Goal: Find specific page/section: Find specific page/section

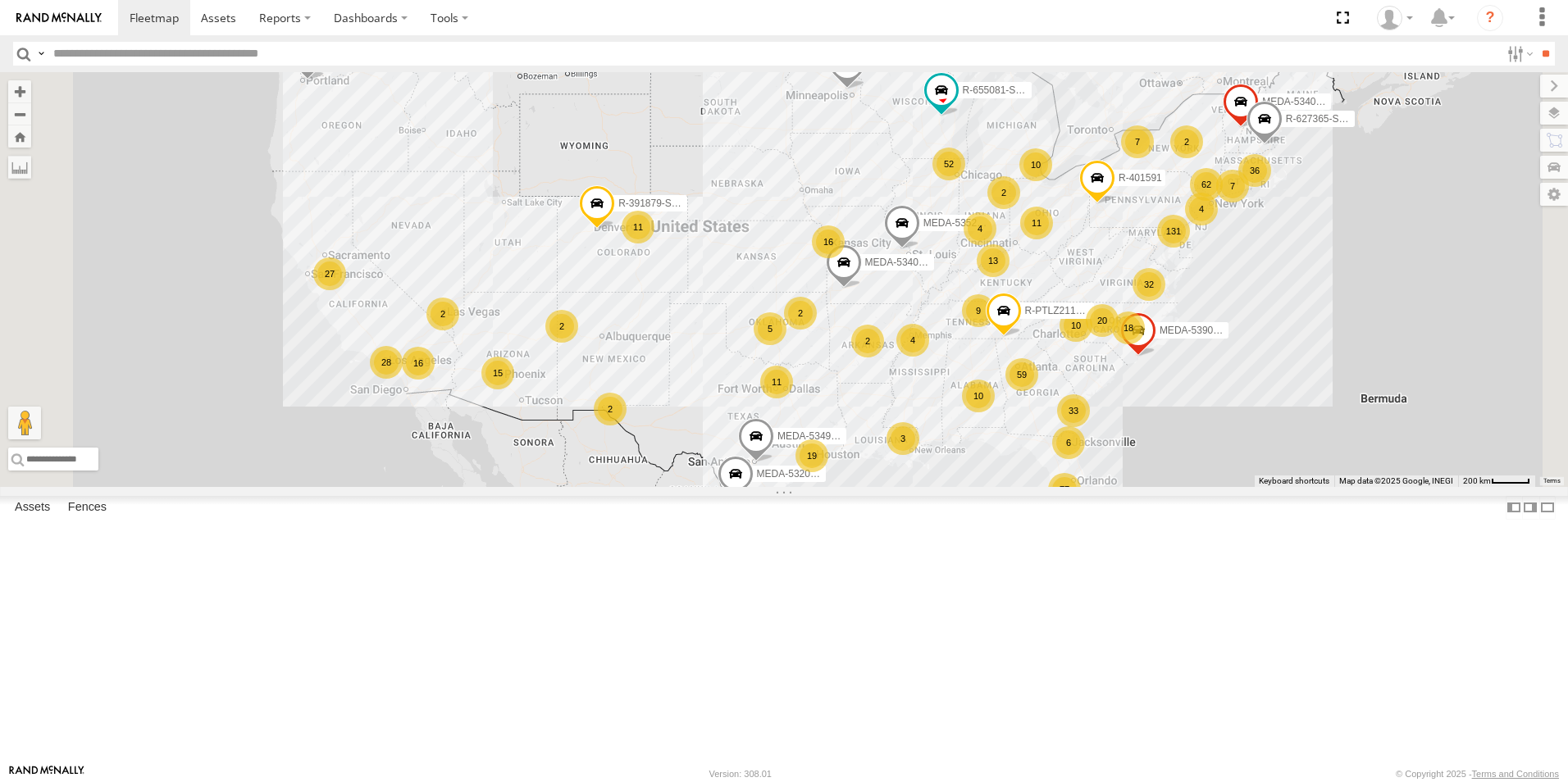
click at [273, 44] on input "text" at bounding box center [773, 53] width 1453 height 24
type input "******"
click at [1536, 41] on input "**" at bounding box center [1546, 53] width 19 height 24
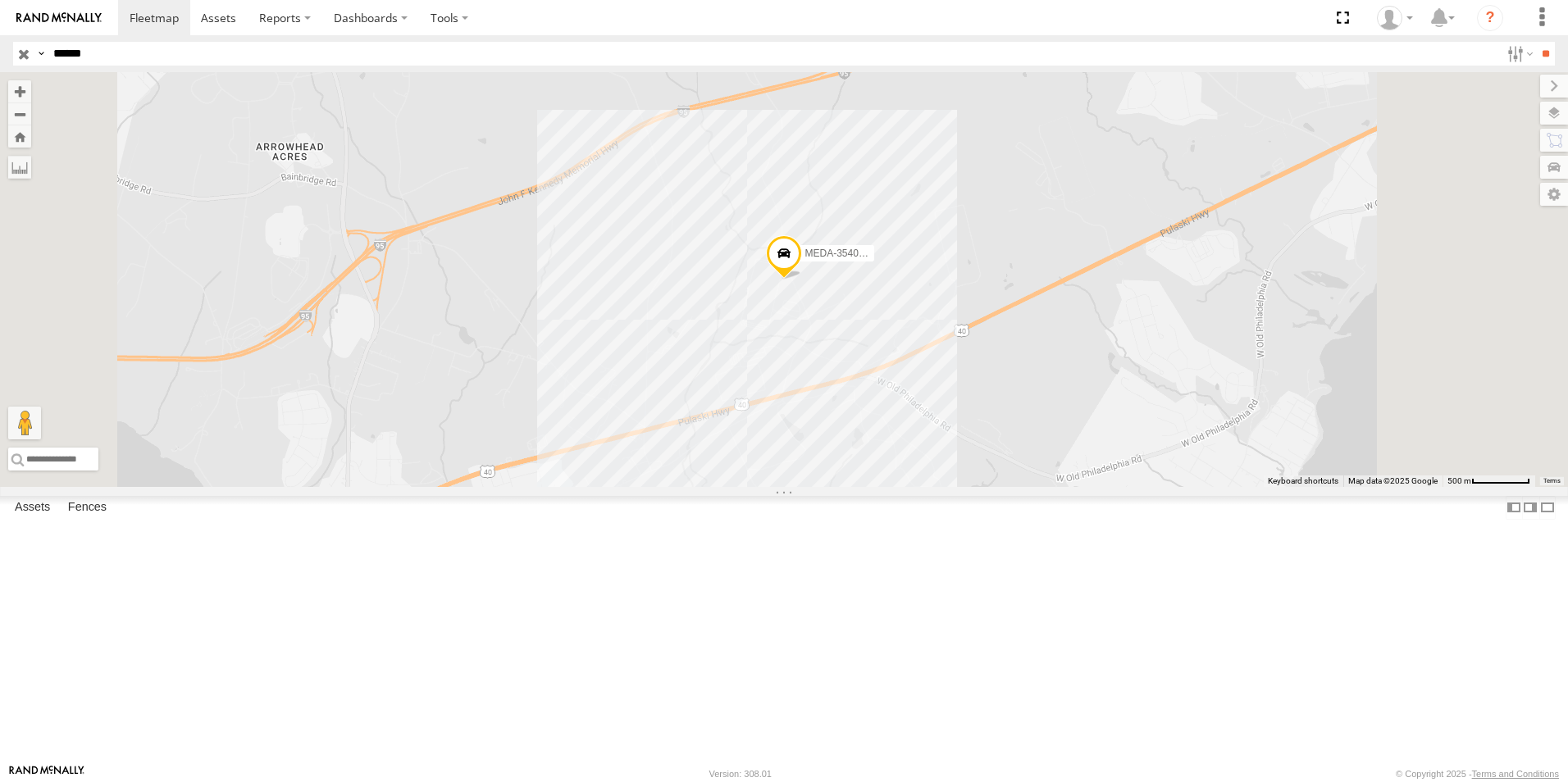
click at [0, 0] on span at bounding box center [0, 0] width 0 height 0
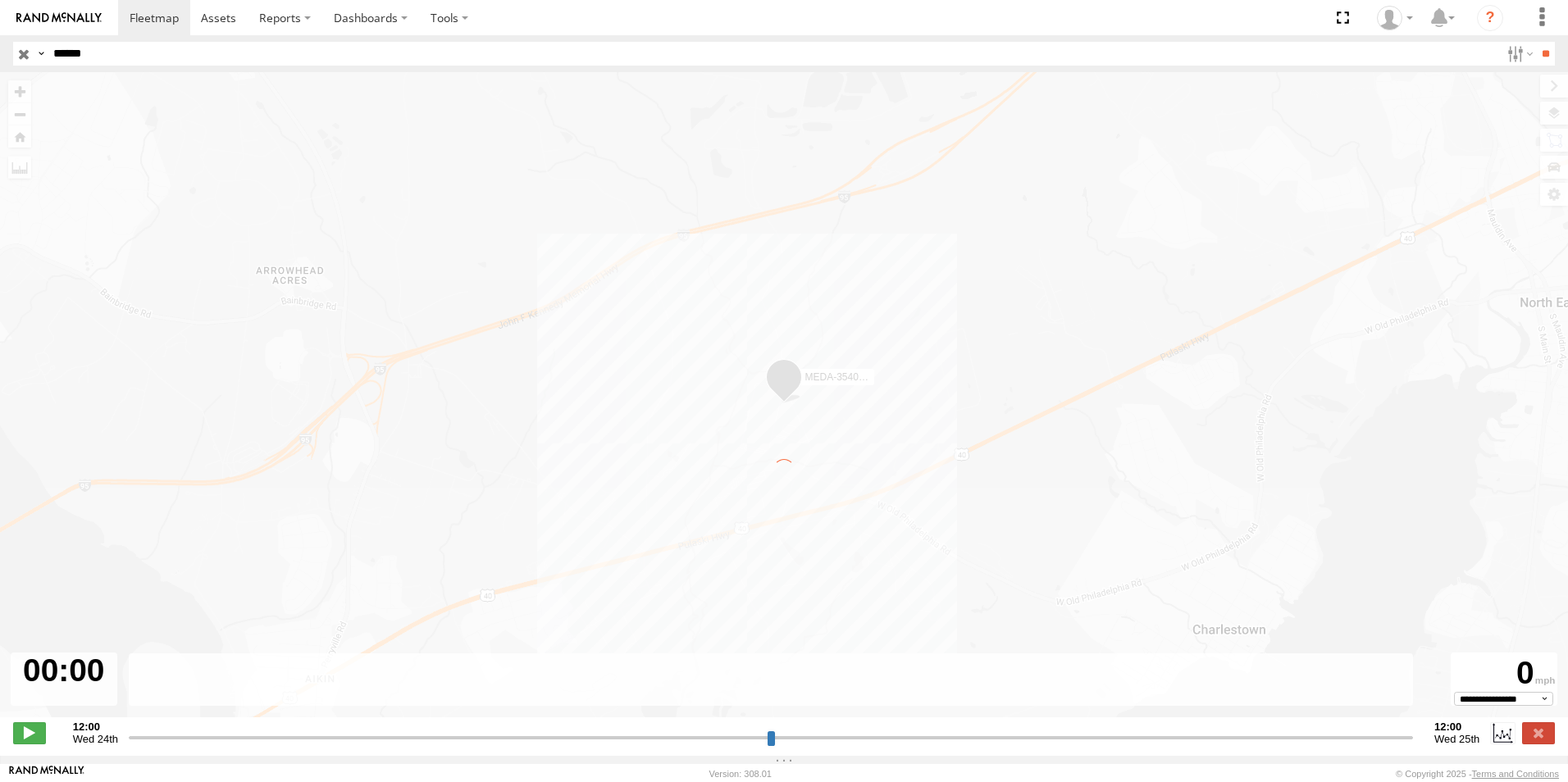
type input "**********"
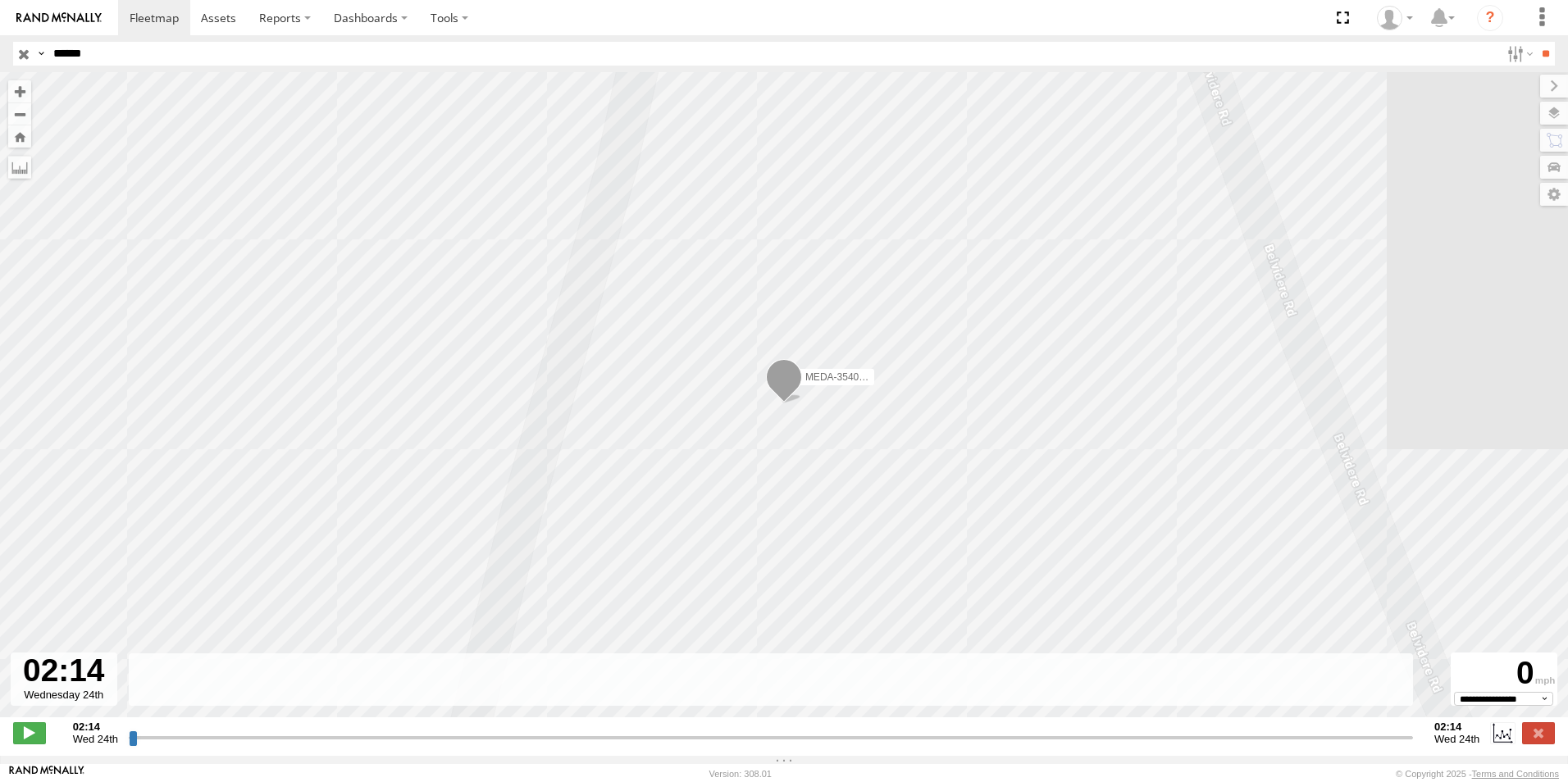
drag, startPoint x: 133, startPoint y: 746, endPoint x: 1501, endPoint y: 767, distance: 1368.2
click at [1413, 745] on input "range" at bounding box center [771, 738] width 1284 height 15
click at [1408, 745] on input "range" at bounding box center [771, 738] width 1284 height 15
click at [1407, 745] on input "range" at bounding box center [771, 738] width 1284 height 15
click at [1407, 744] on input "range" at bounding box center [771, 738] width 1284 height 15
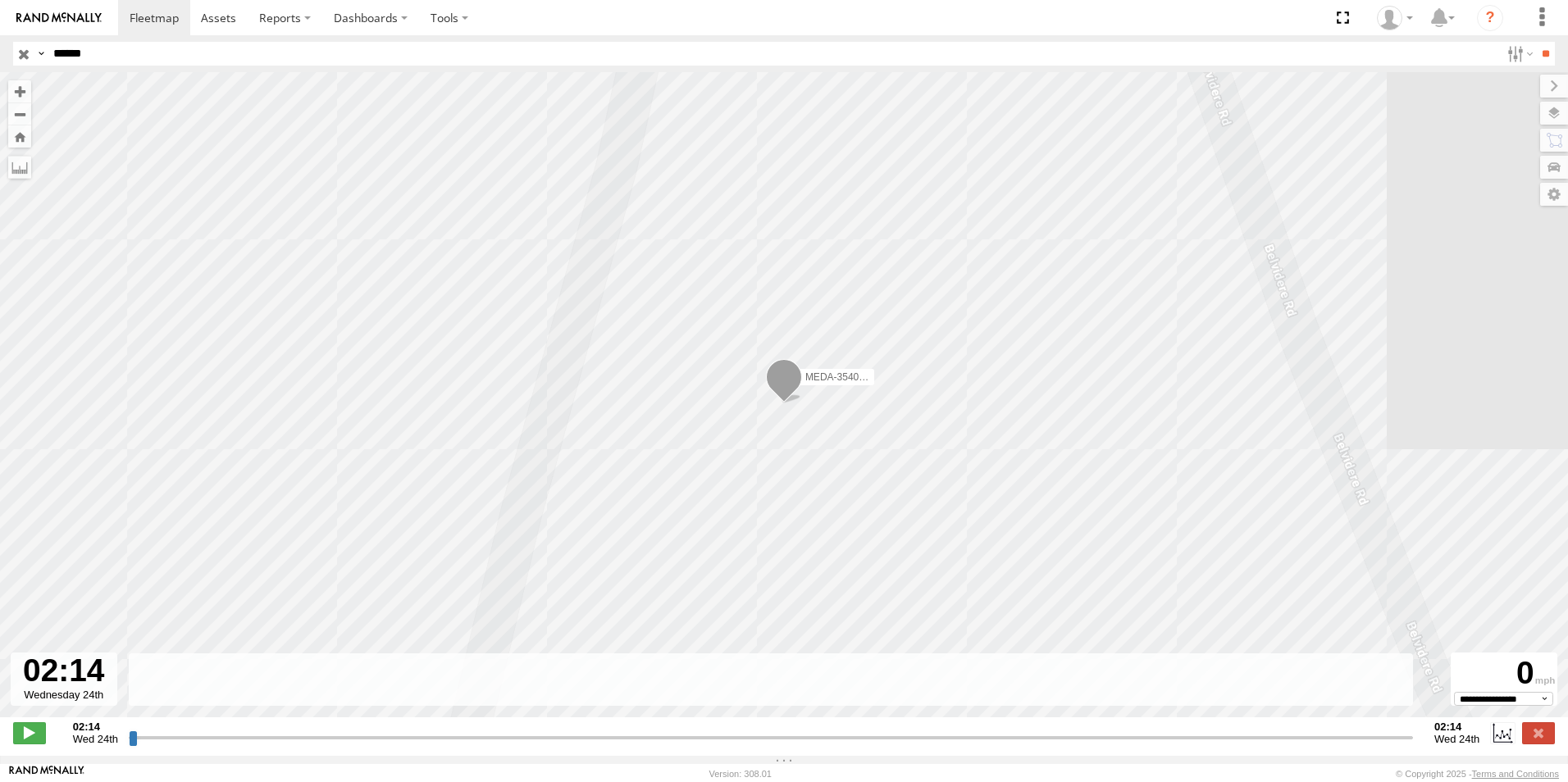
drag, startPoint x: 132, startPoint y: 744, endPoint x: 298, endPoint y: 744, distance: 166.0
click at [560, 745] on input "range" at bounding box center [771, 738] width 1284 height 15
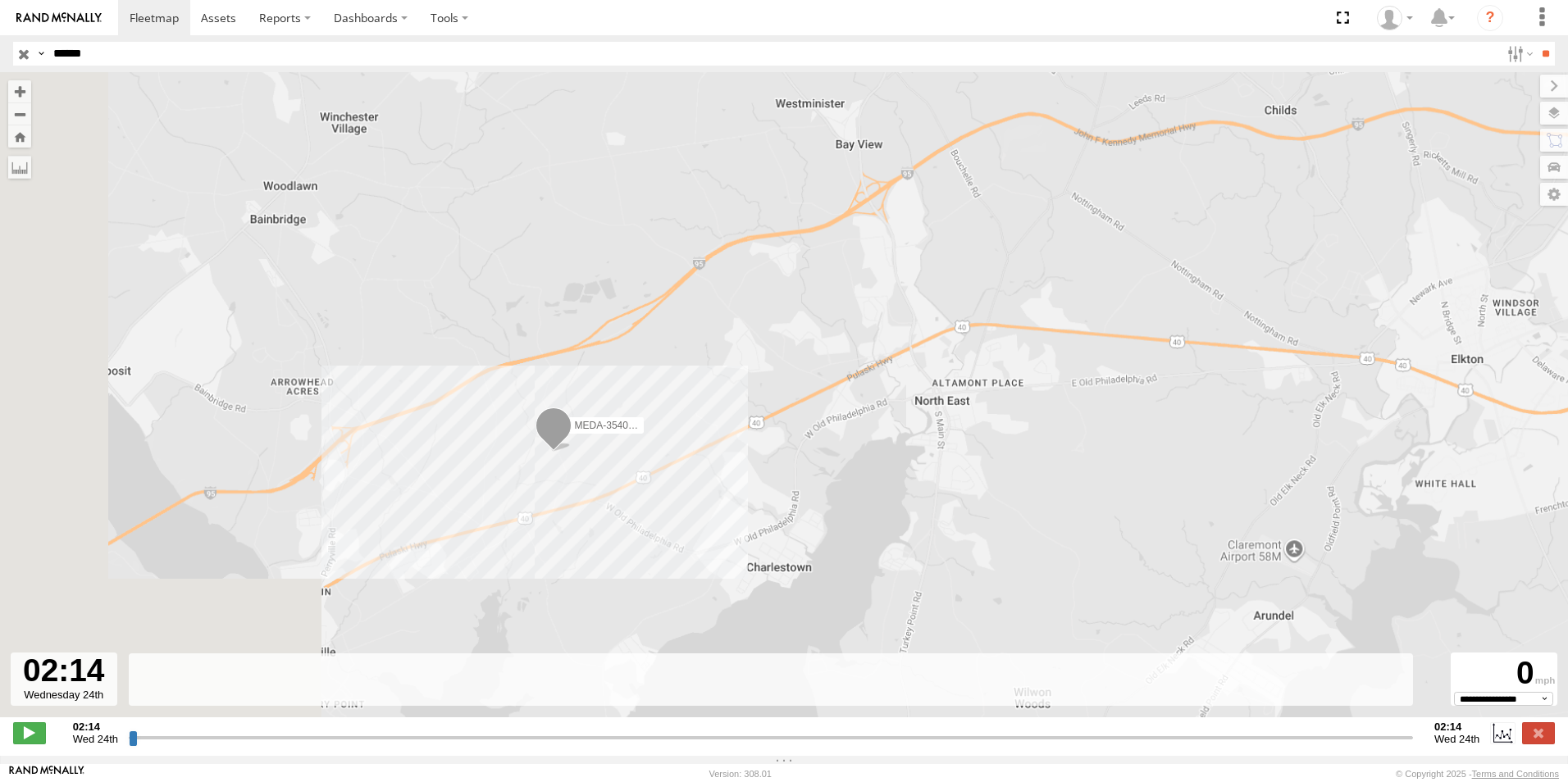
drag, startPoint x: 224, startPoint y: 497, endPoint x: 425, endPoint y: 497, distance: 201.0
click at [425, 497] on div "MEDA-354020-Swing" at bounding box center [784, 403] width 1568 height 663
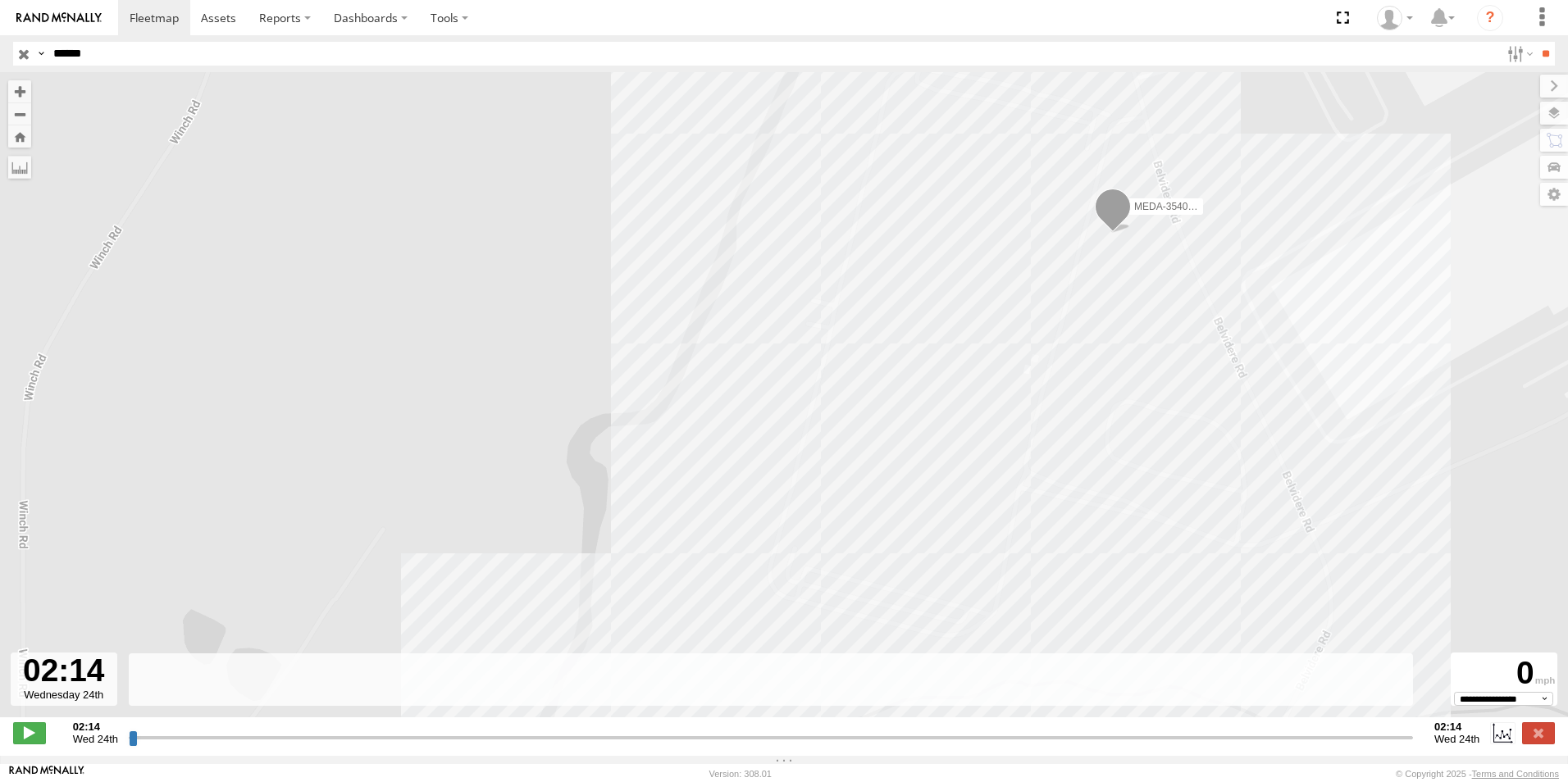
drag, startPoint x: 884, startPoint y: 312, endPoint x: 642, endPoint y: 280, distance: 244.1
click at [642, 280] on div "MEDA-354020-Swing" at bounding box center [784, 403] width 1568 height 663
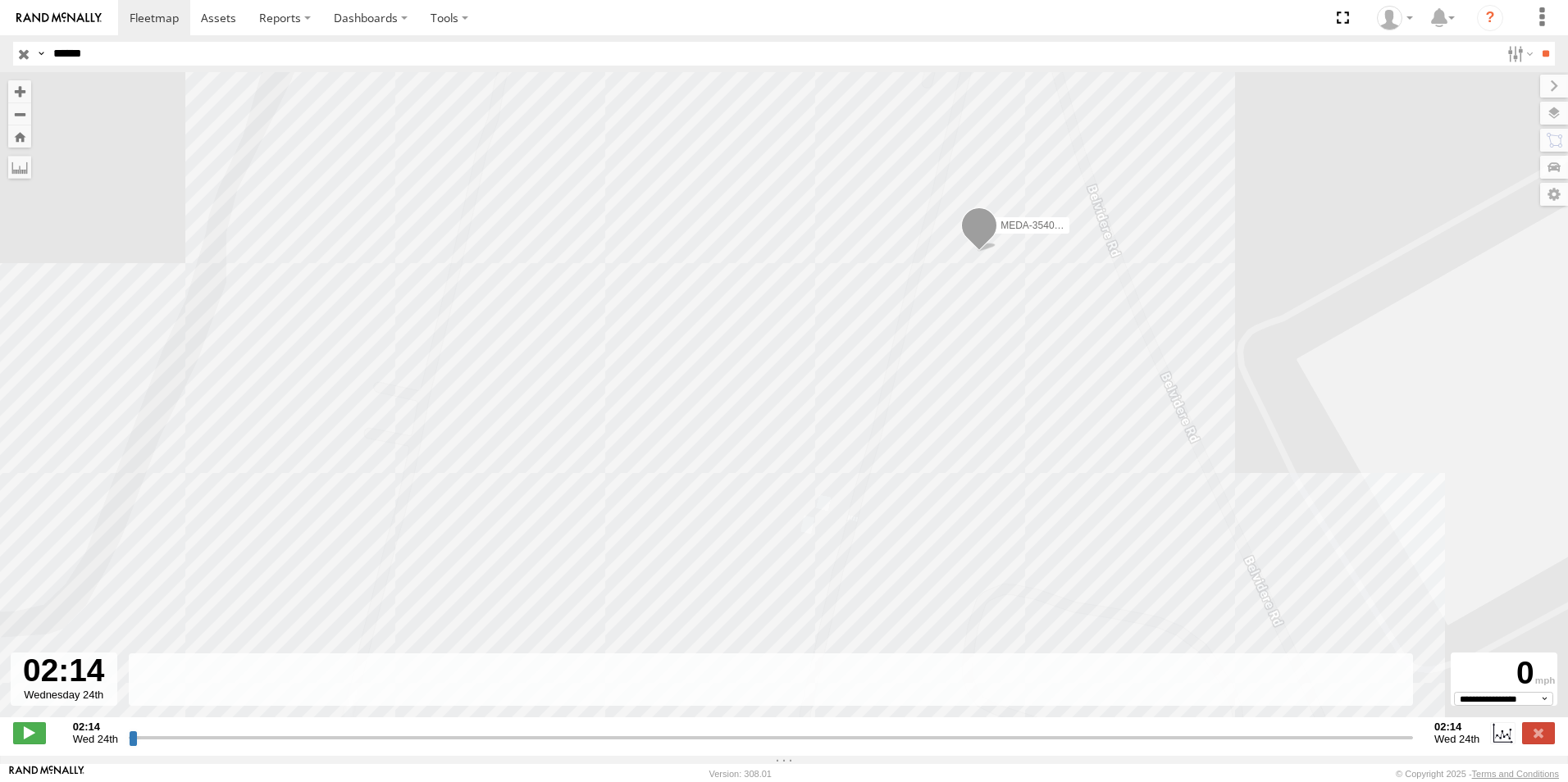
drag, startPoint x: 1200, startPoint y: 221, endPoint x: 1198, endPoint y: 288, distance: 67.0
click at [1198, 288] on div "MEDA-354020-Swing" at bounding box center [784, 403] width 1568 height 663
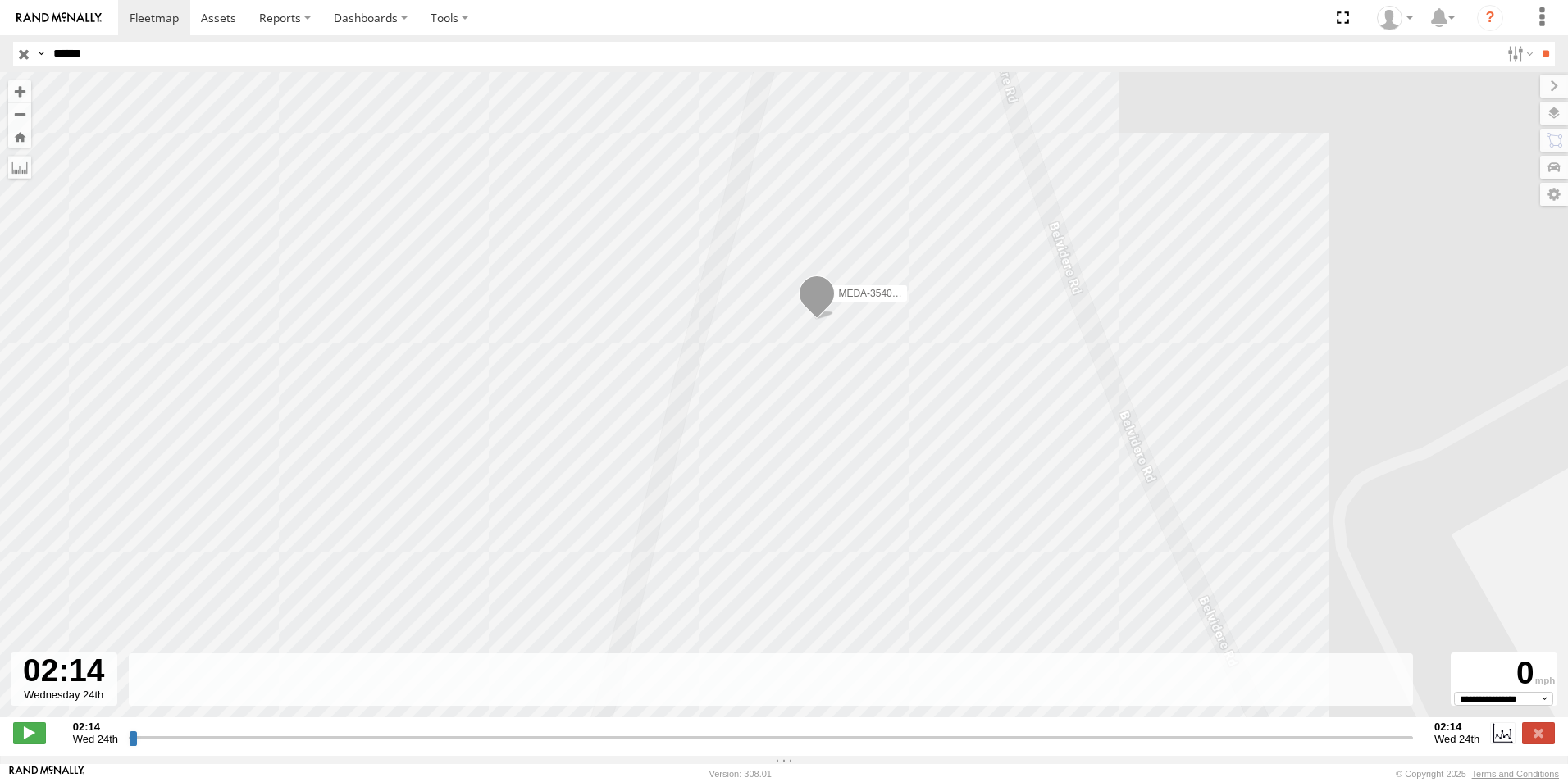
drag, startPoint x: 1156, startPoint y: 326, endPoint x: 1174, endPoint y: 458, distance: 133.2
click at [1174, 458] on div "MEDA-354020-Swing" at bounding box center [784, 403] width 1568 height 663
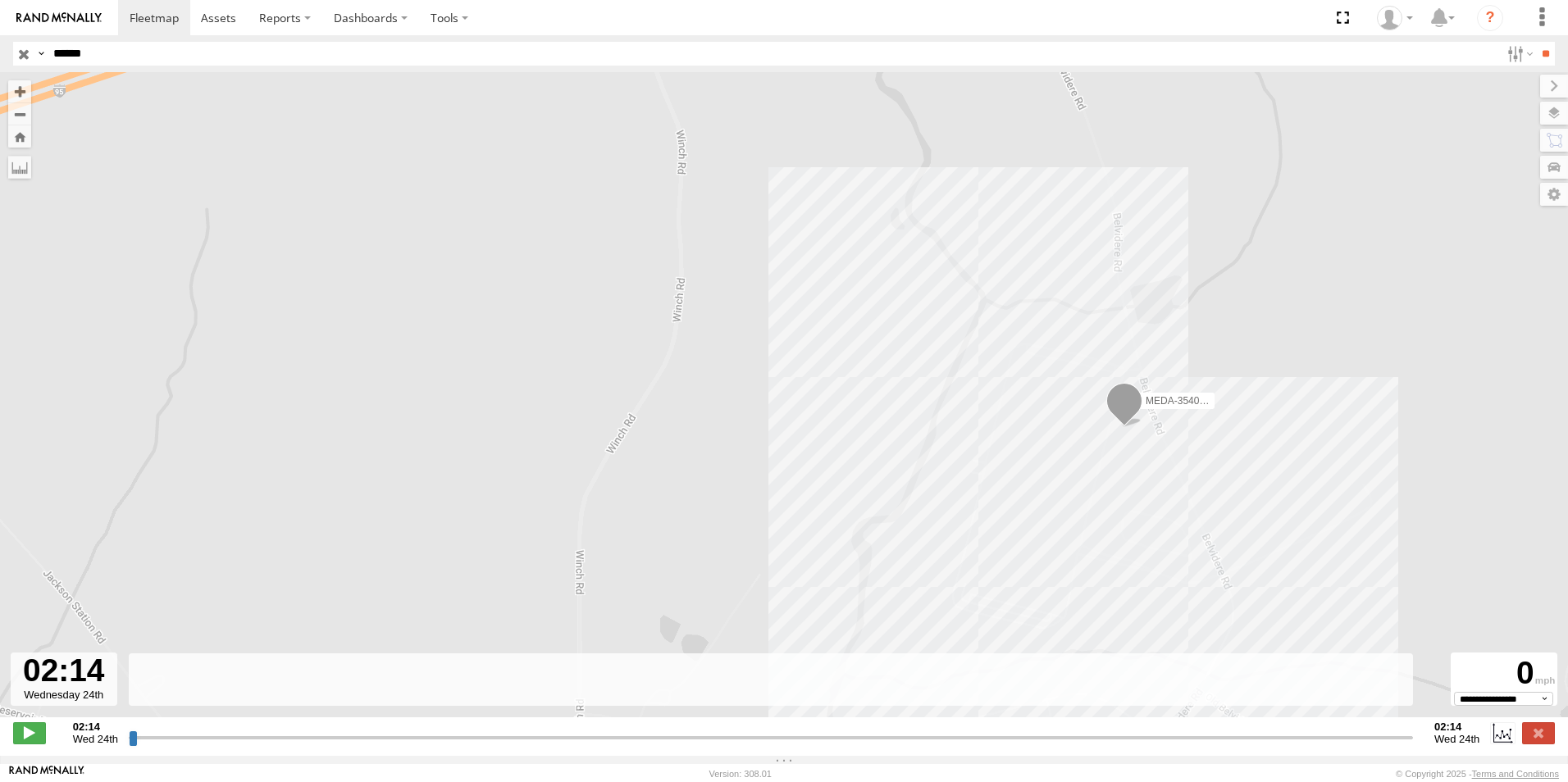
drag, startPoint x: 1183, startPoint y: 497, endPoint x: 1130, endPoint y: 385, distance: 123.9
click at [1135, 393] on div "MEDA-354020-Swing" at bounding box center [784, 403] width 1568 height 663
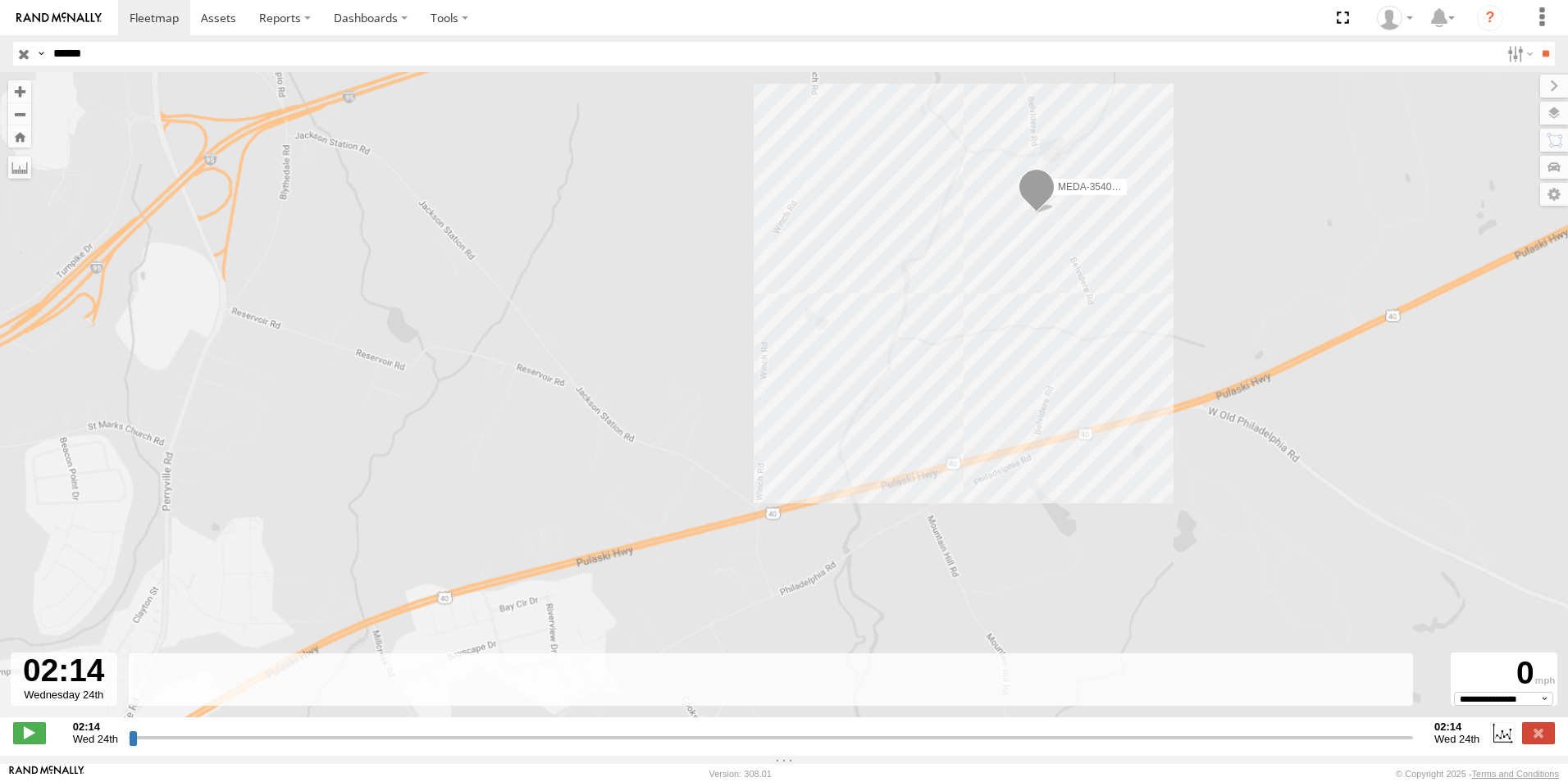
drag, startPoint x: 1114, startPoint y: 336, endPoint x: 961, endPoint y: 418, distance: 173.6
click at [961, 418] on div "MEDA-354020-Swing" at bounding box center [784, 403] width 1568 height 663
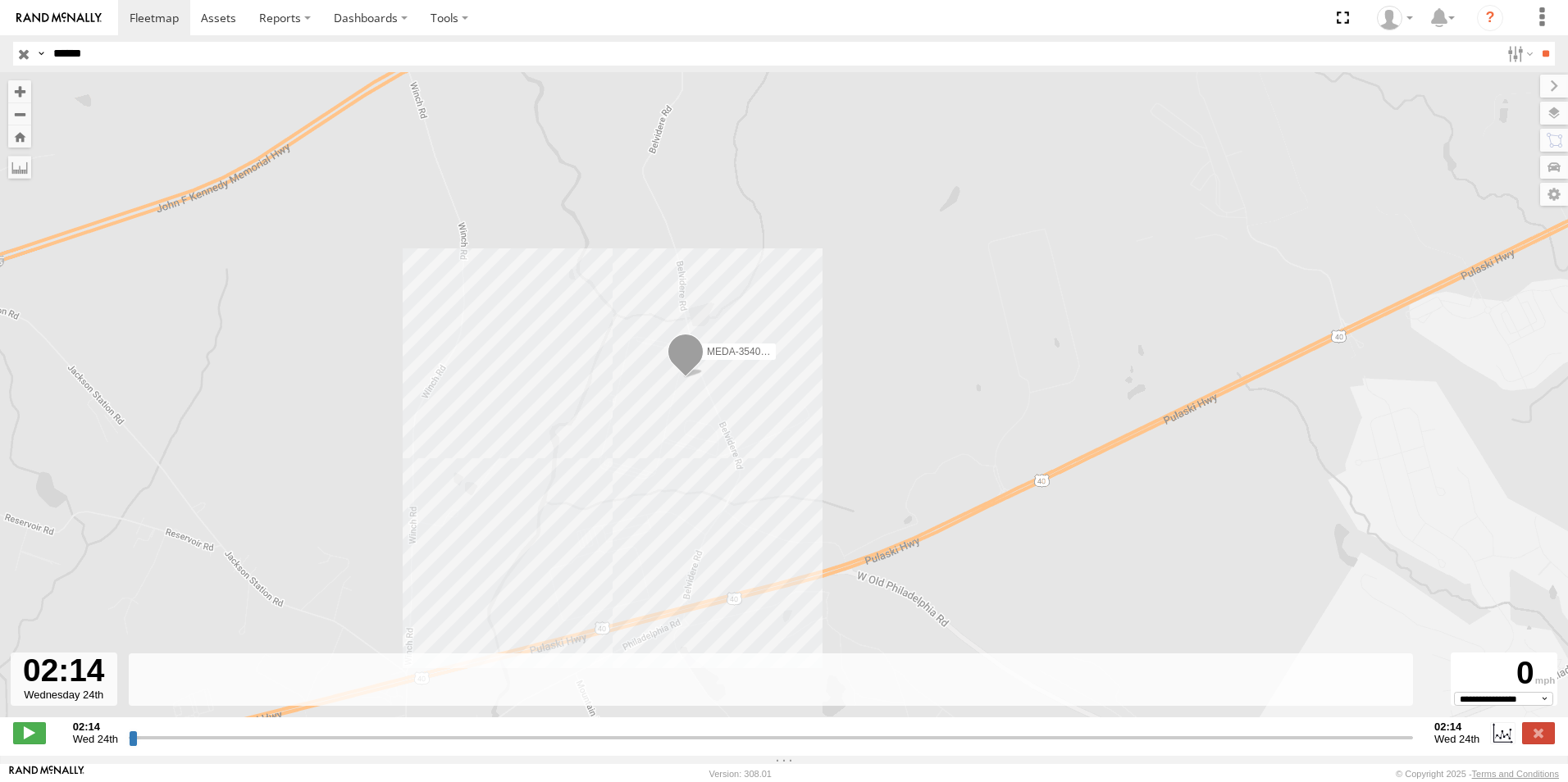
click at [94, 55] on input "******" at bounding box center [773, 53] width 1453 height 24
drag, startPoint x: 105, startPoint y: 53, endPoint x: 35, endPoint y: 47, distance: 70.3
click at [37, 47] on div "Search Query Asset ID Asset Label Registration Manufacturer Model VIN Job ID Dr…" at bounding box center [774, 53] width 1523 height 24
type input "******"
click at [1536, 41] on input "**" at bounding box center [1546, 53] width 19 height 24
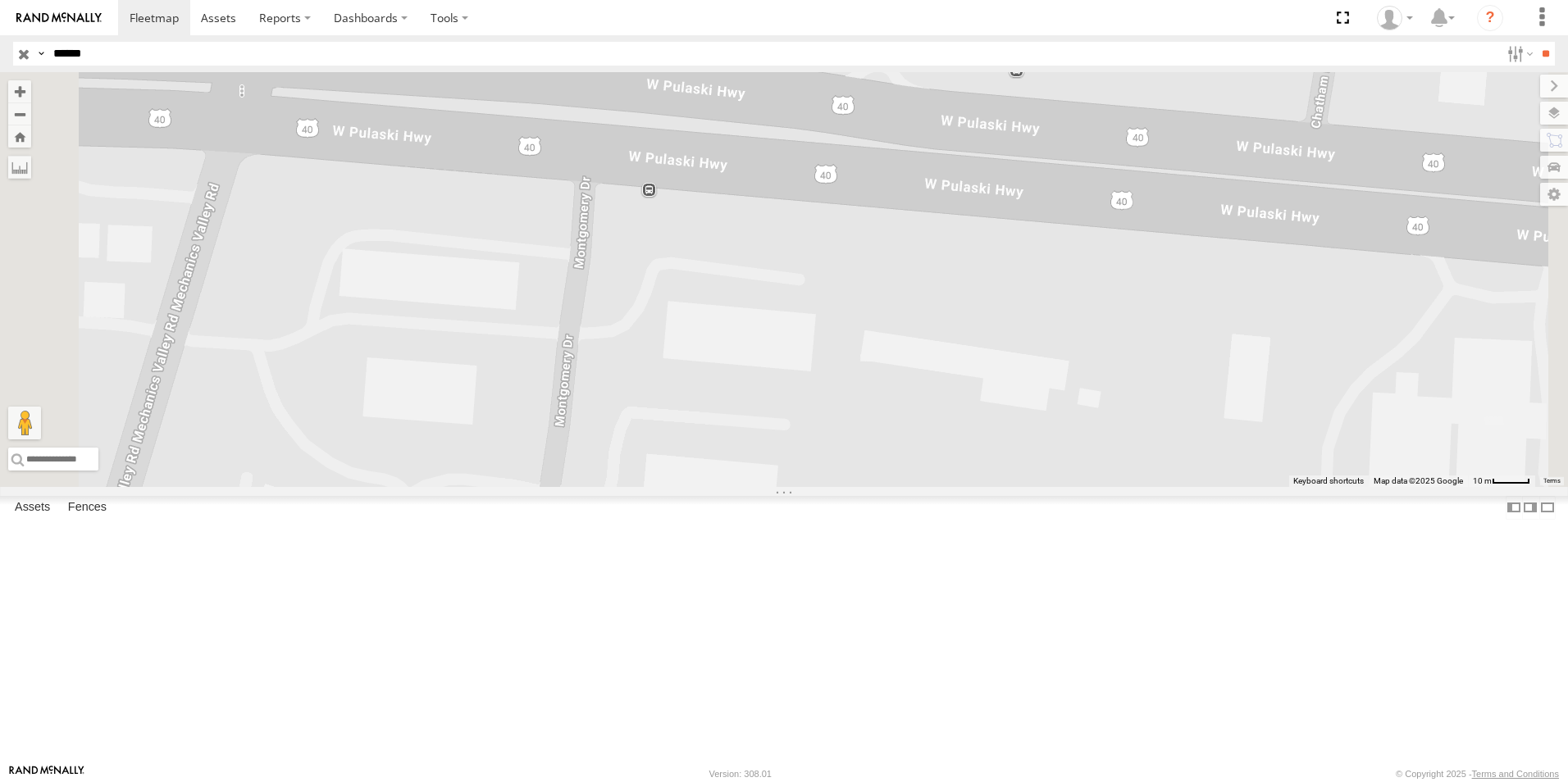
click at [0, 0] on span at bounding box center [0, 0] width 0 height 0
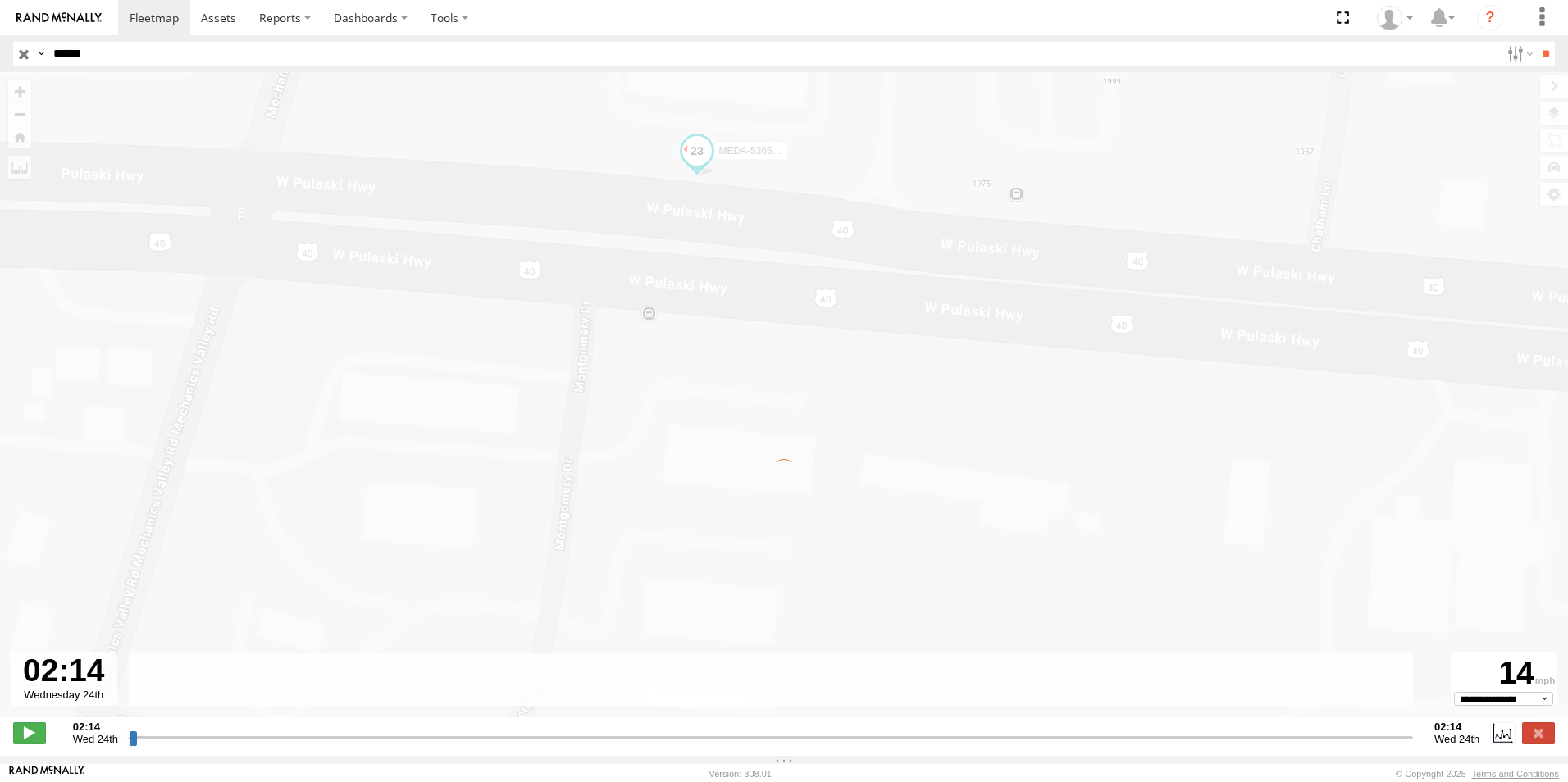
type input "**********"
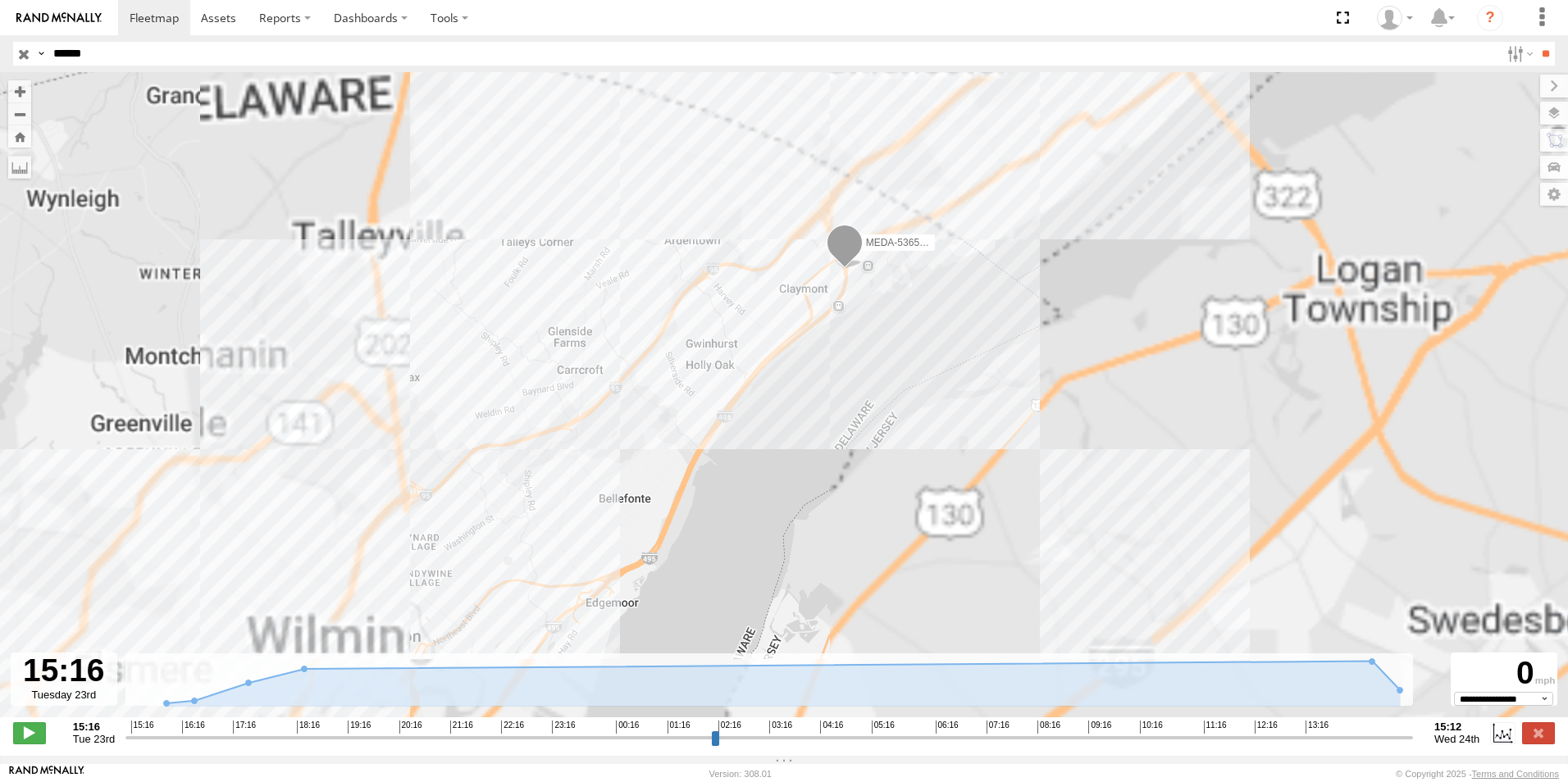
drag, startPoint x: 1052, startPoint y: 277, endPoint x: 898, endPoint y: 443, distance: 226.4
click at [898, 442] on div "MEDA-536507-Roll" at bounding box center [784, 403] width 1568 height 663
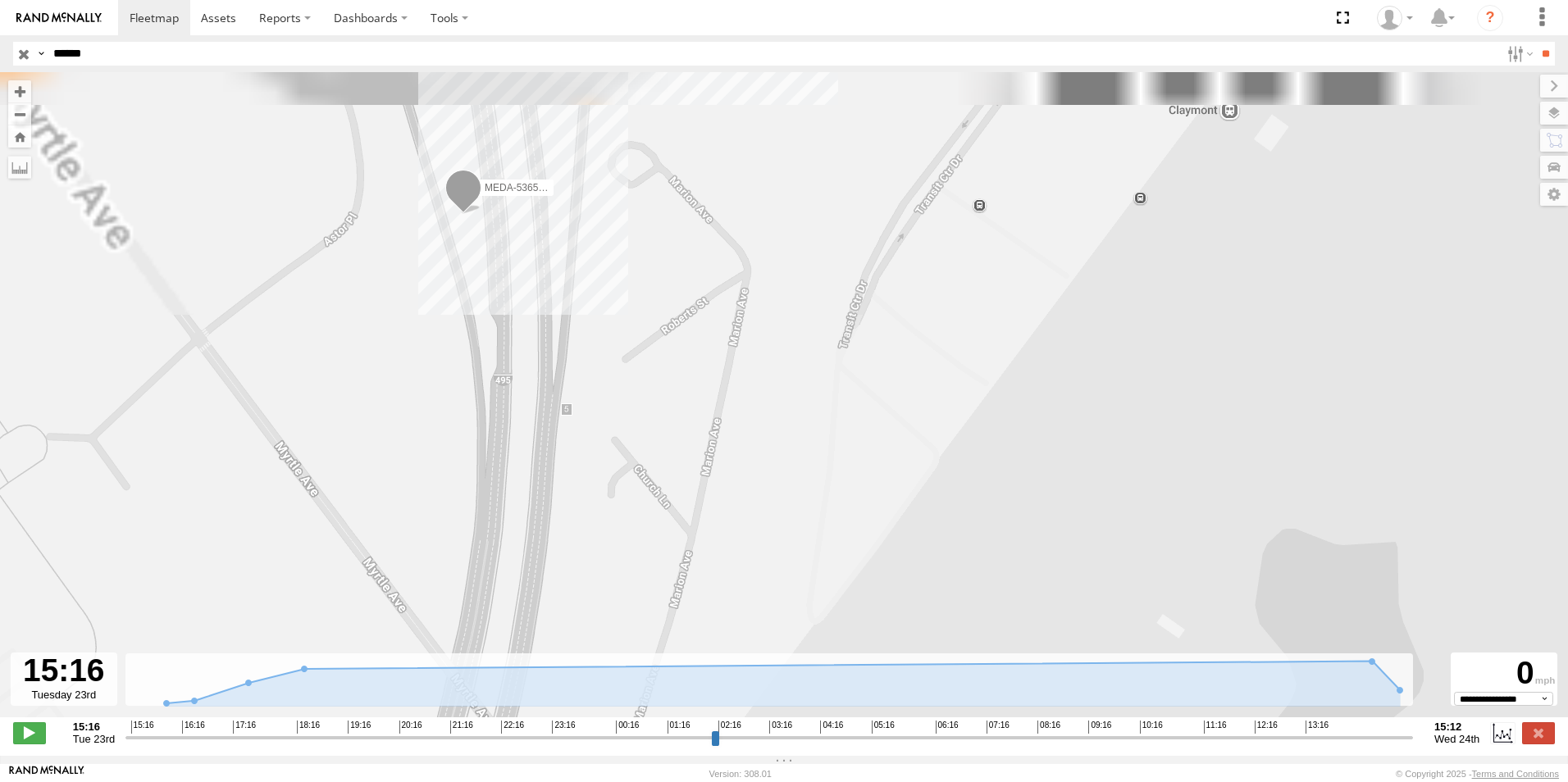
drag, startPoint x: 616, startPoint y: 203, endPoint x: 666, endPoint y: 568, distance: 368.4
click at [666, 568] on div "MEDA-536507-Roll" at bounding box center [784, 403] width 1568 height 663
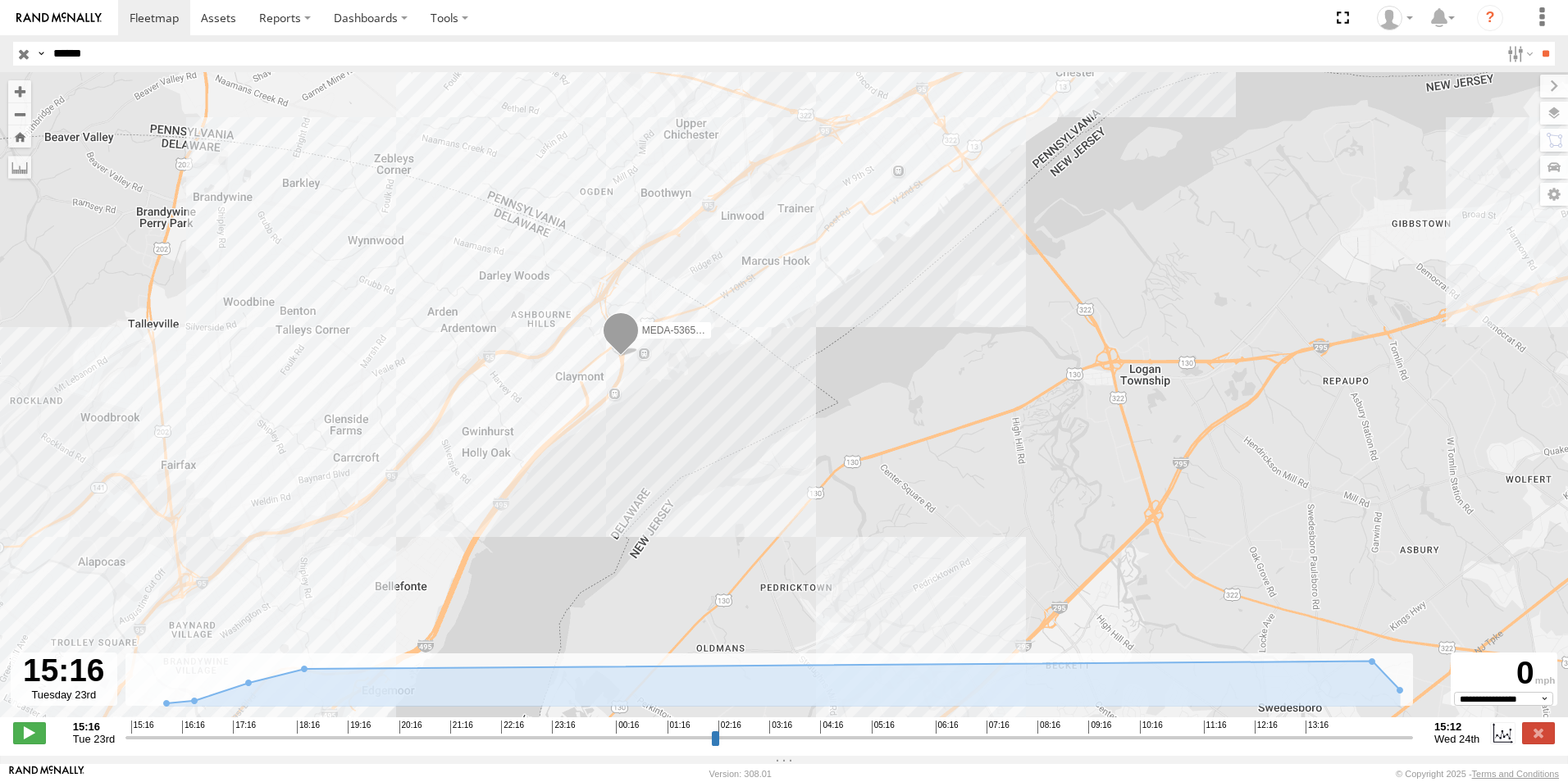
drag, startPoint x: 465, startPoint y: 447, endPoint x: 612, endPoint y: 290, distance: 215.1
click at [608, 296] on div "MEDA-536507-Roll" at bounding box center [784, 403] width 1568 height 663
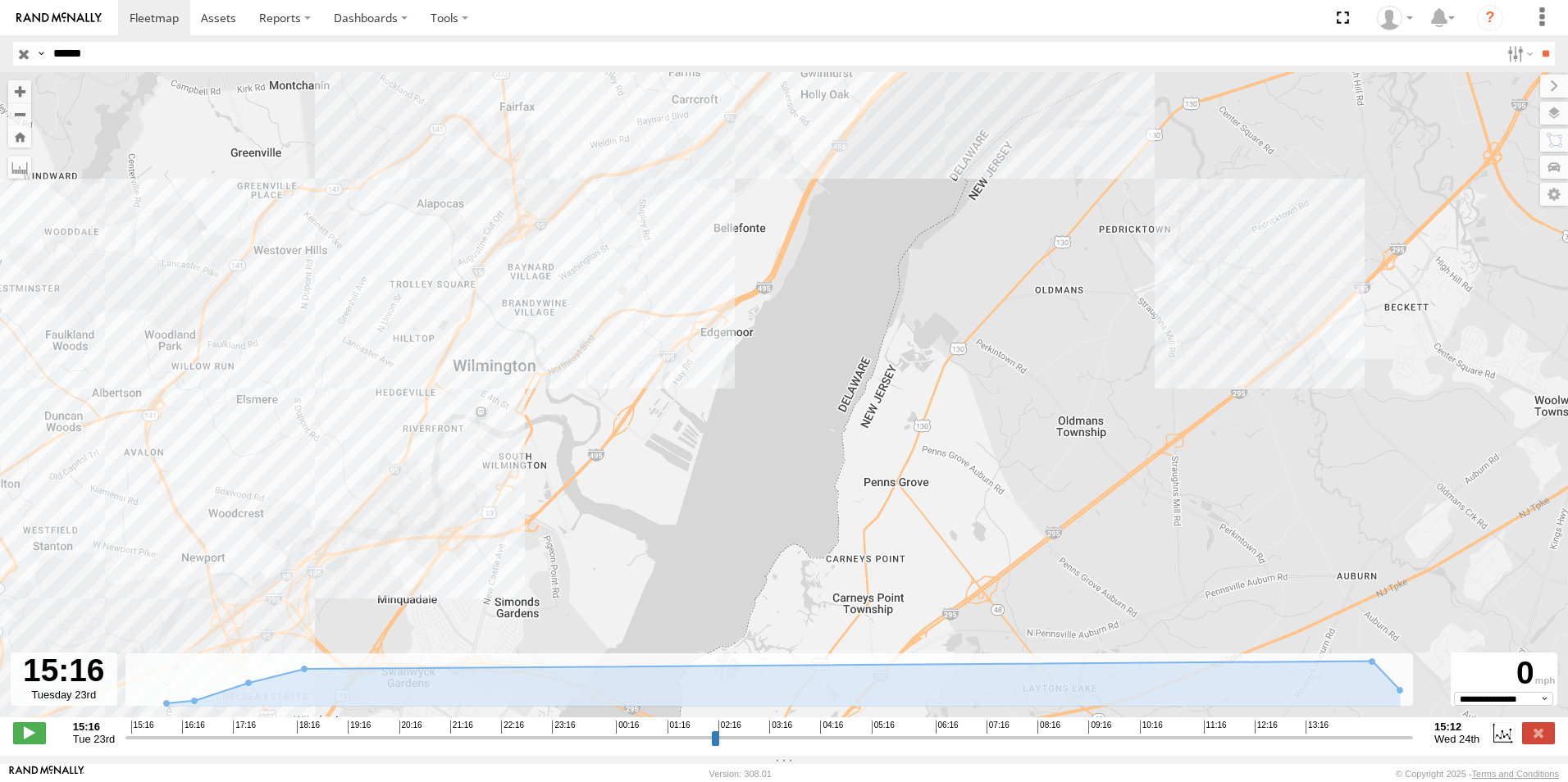
drag, startPoint x: 414, startPoint y: 443, endPoint x: 582, endPoint y: 308, distance: 215.5
click at [583, 313] on div "MEDA-536507-Roll" at bounding box center [784, 403] width 1568 height 663
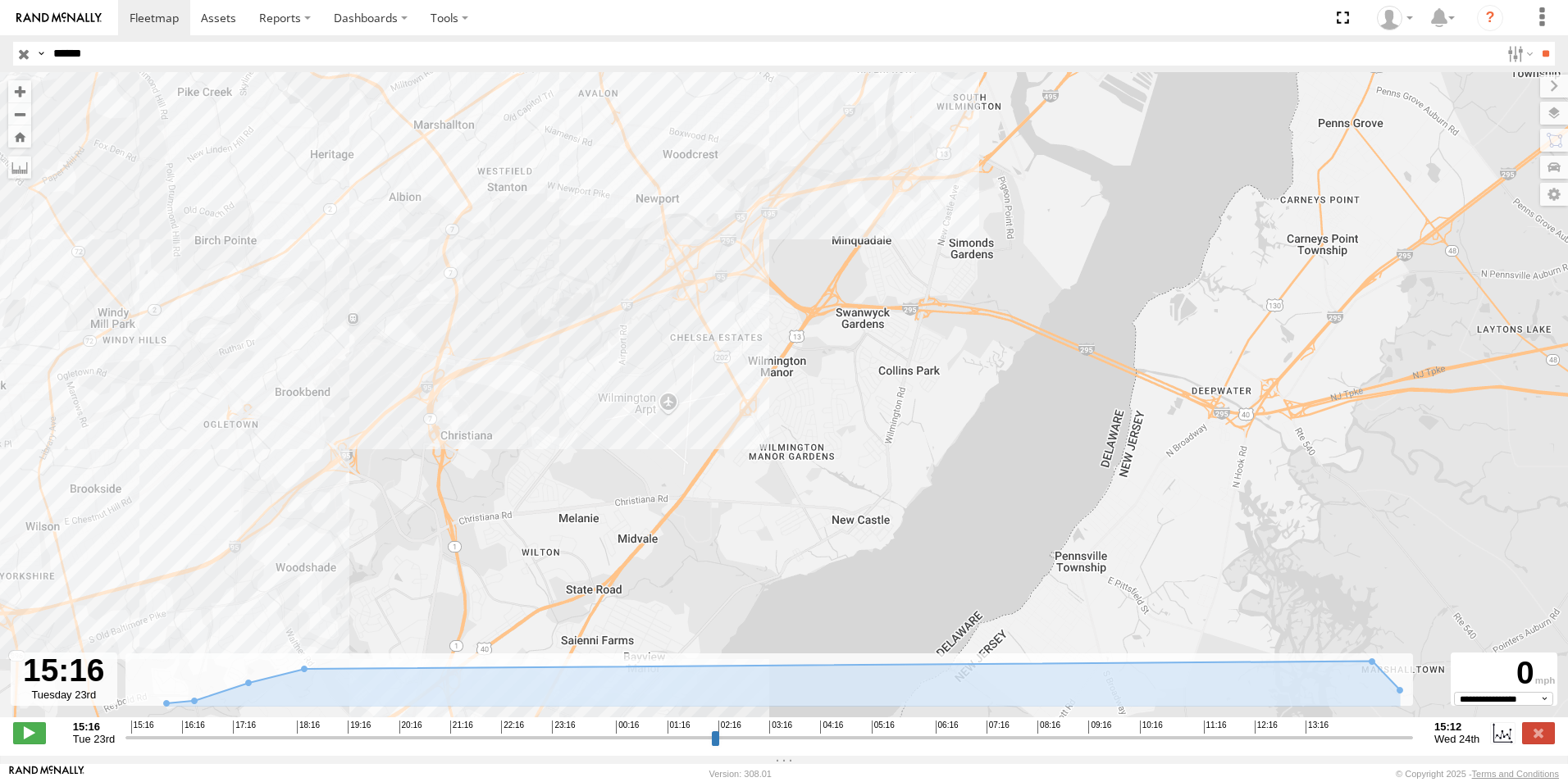
drag, startPoint x: 330, startPoint y: 448, endPoint x: 516, endPoint y: 366, distance: 203.3
click at [497, 375] on div "MEDA-536507-Roll" at bounding box center [784, 403] width 1568 height 663
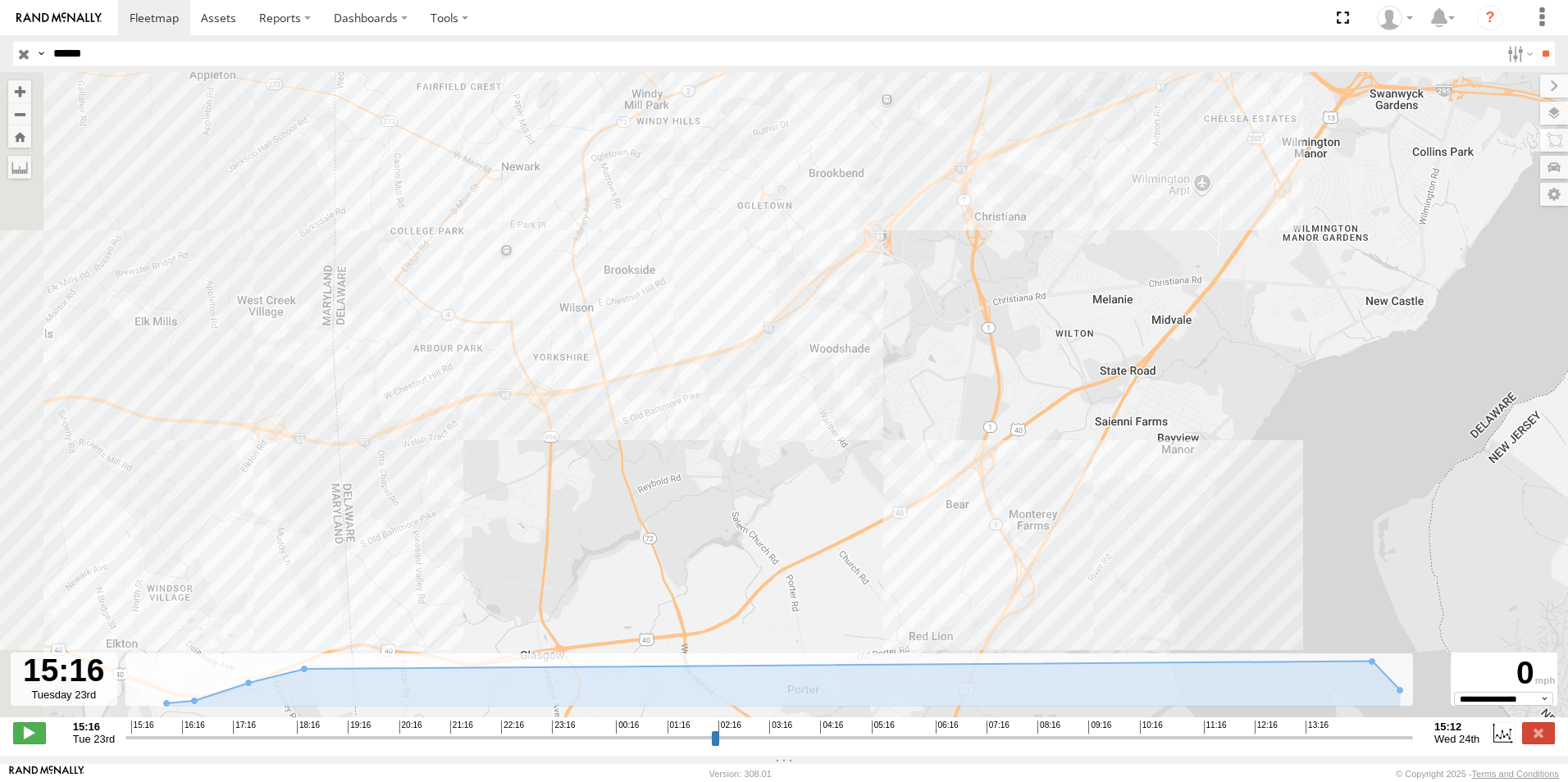
drag, startPoint x: 369, startPoint y: 479, endPoint x: 596, endPoint y: 404, distance: 239.1
click at [542, 419] on div "MEDA-536507-Roll" at bounding box center [784, 403] width 1568 height 663
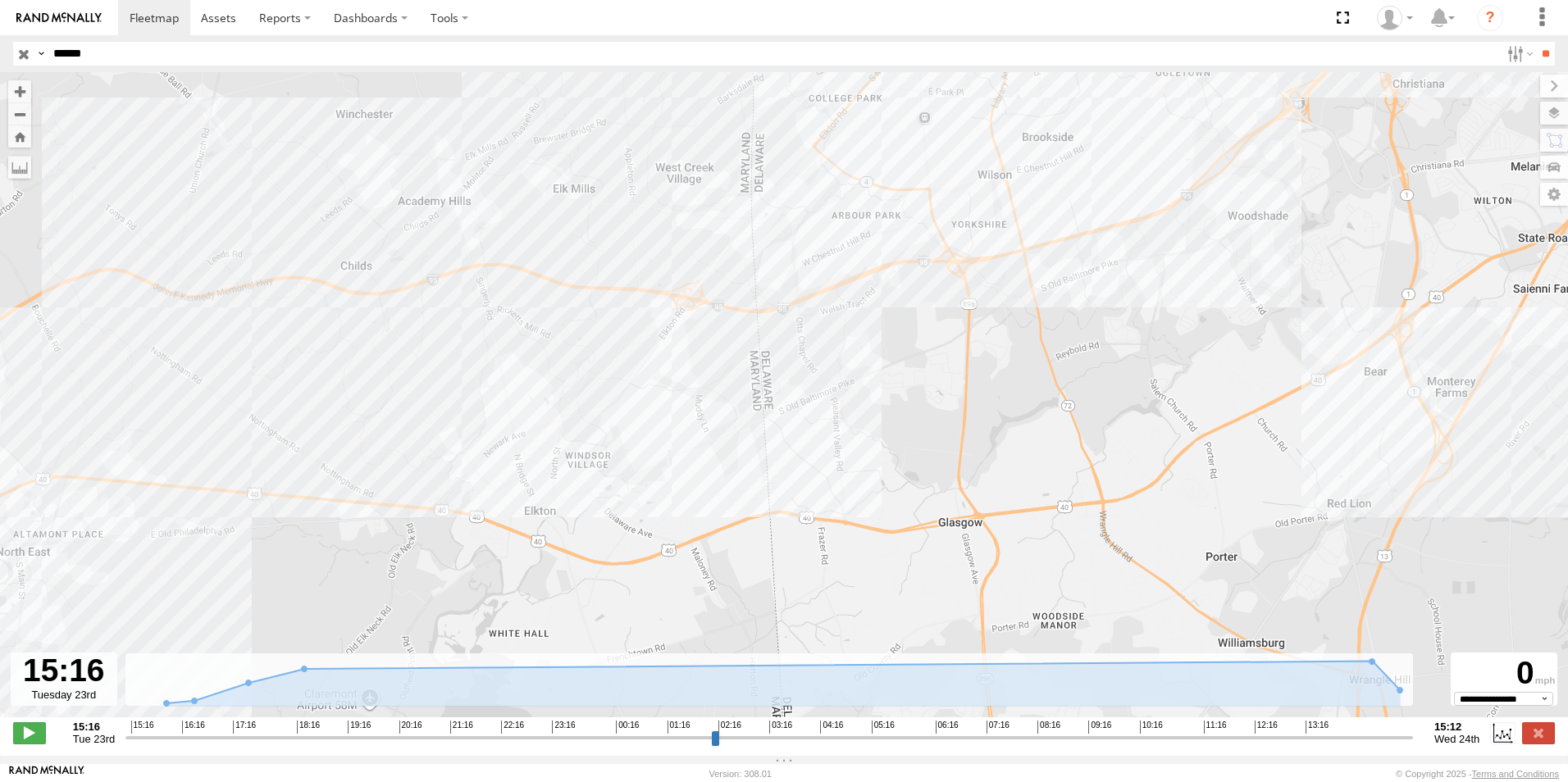
drag, startPoint x: 389, startPoint y: 468, endPoint x: 580, endPoint y: 412, distance: 199.0
click at [548, 416] on div "MEDA-536507-Roll" at bounding box center [784, 403] width 1568 height 663
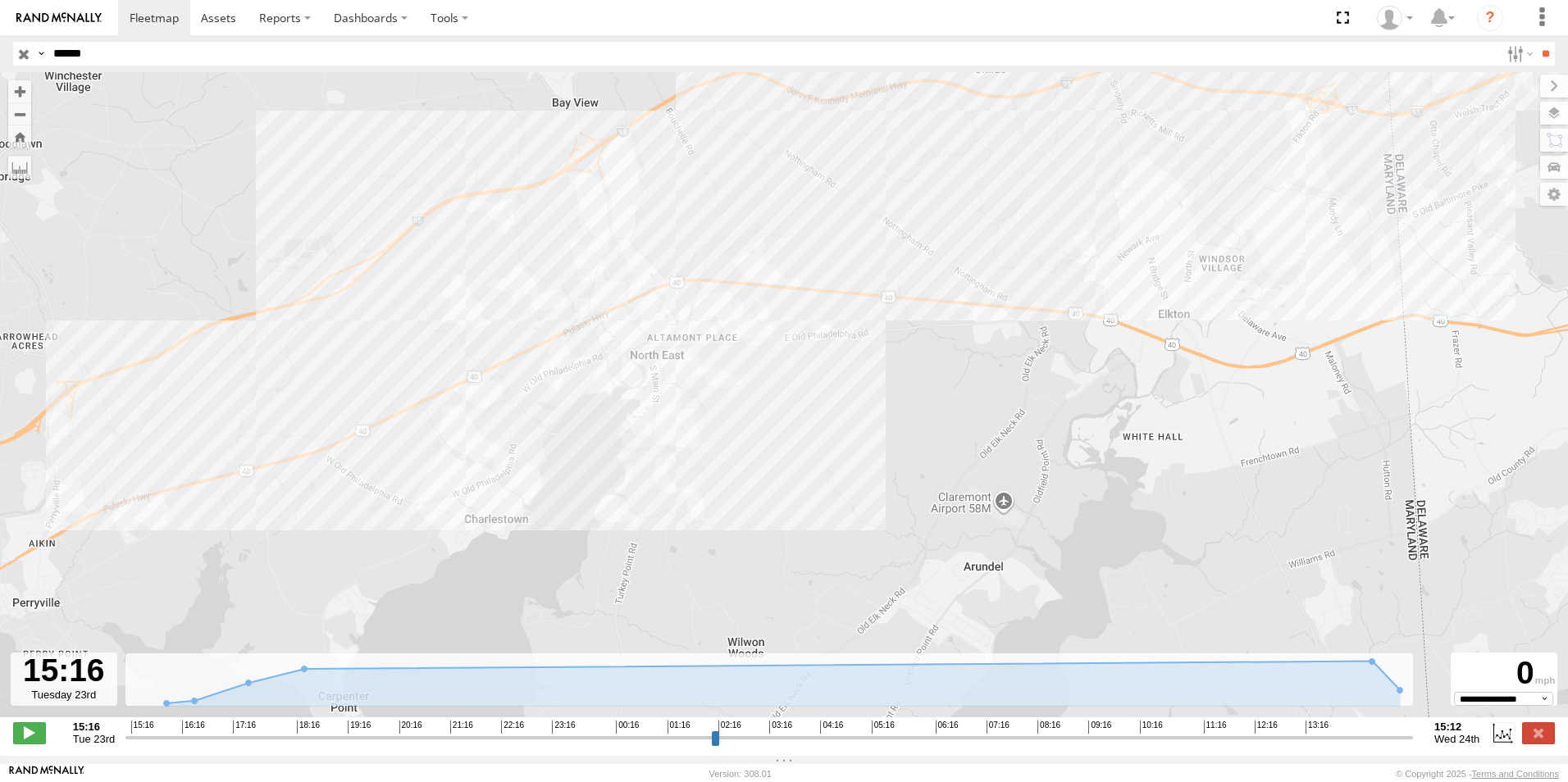
drag, startPoint x: 382, startPoint y: 456, endPoint x: 505, endPoint y: 416, distance: 129.3
click at [495, 419] on div "MEDA-536507-Roll" at bounding box center [784, 403] width 1568 height 663
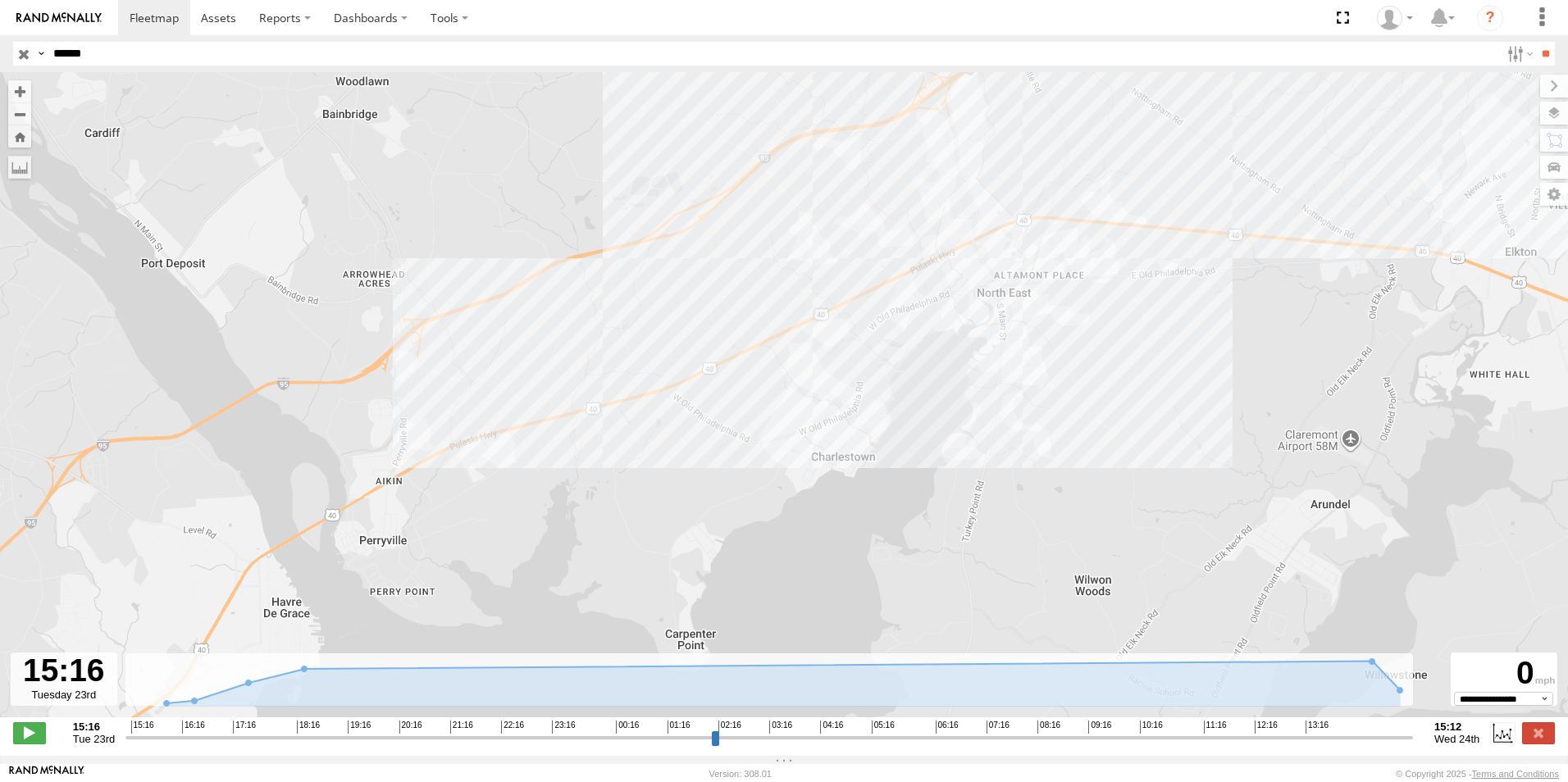
drag, startPoint x: 551, startPoint y: 374, endPoint x: 502, endPoint y: 445, distance: 86.3
click at [502, 445] on div "MEDA-536507-Roll" at bounding box center [784, 403] width 1568 height 663
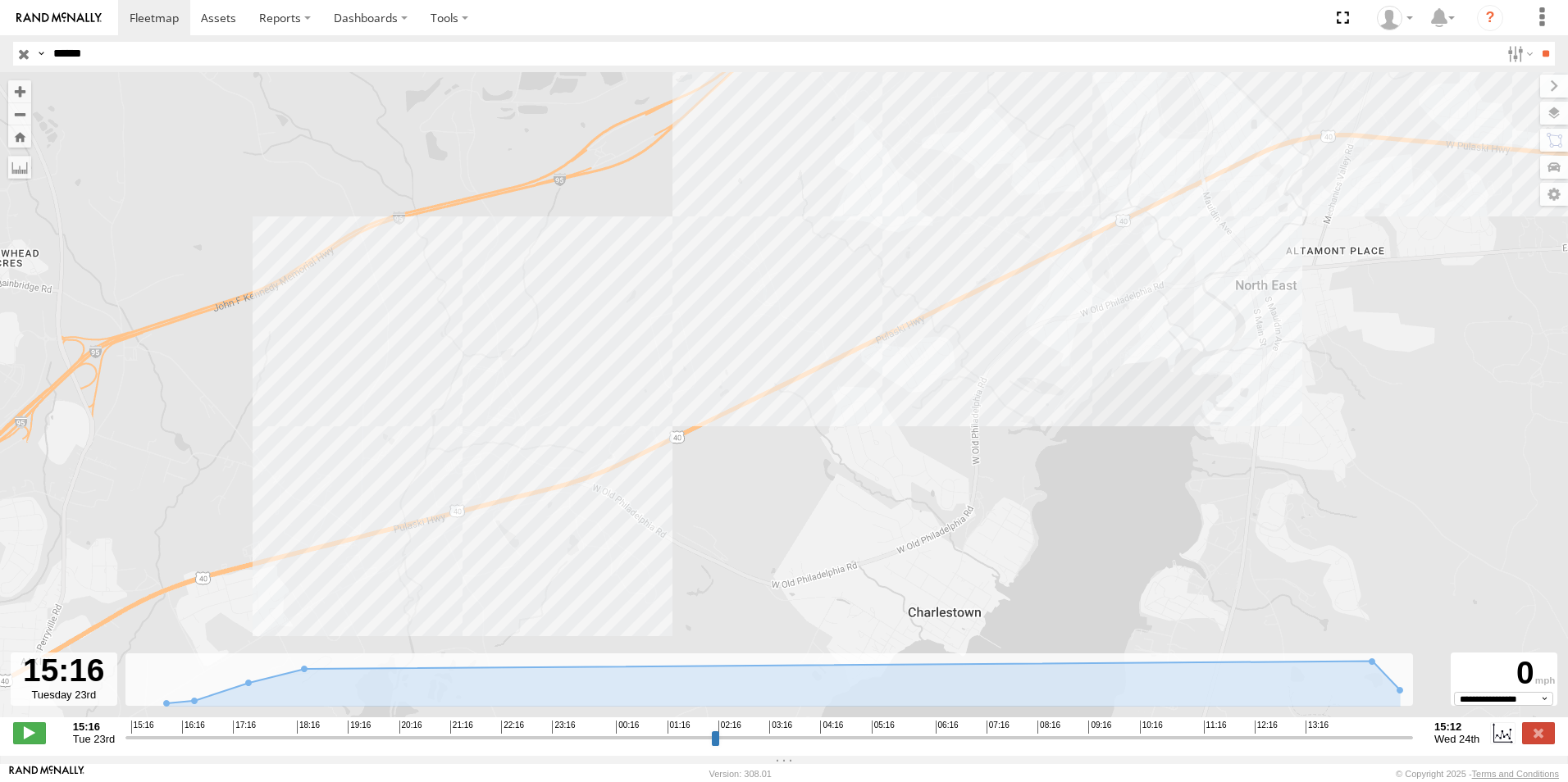
drag, startPoint x: 426, startPoint y: 496, endPoint x: 460, endPoint y: 420, distance: 83.3
click at [460, 420] on div "MEDA-536507-Roll" at bounding box center [784, 403] width 1568 height 663
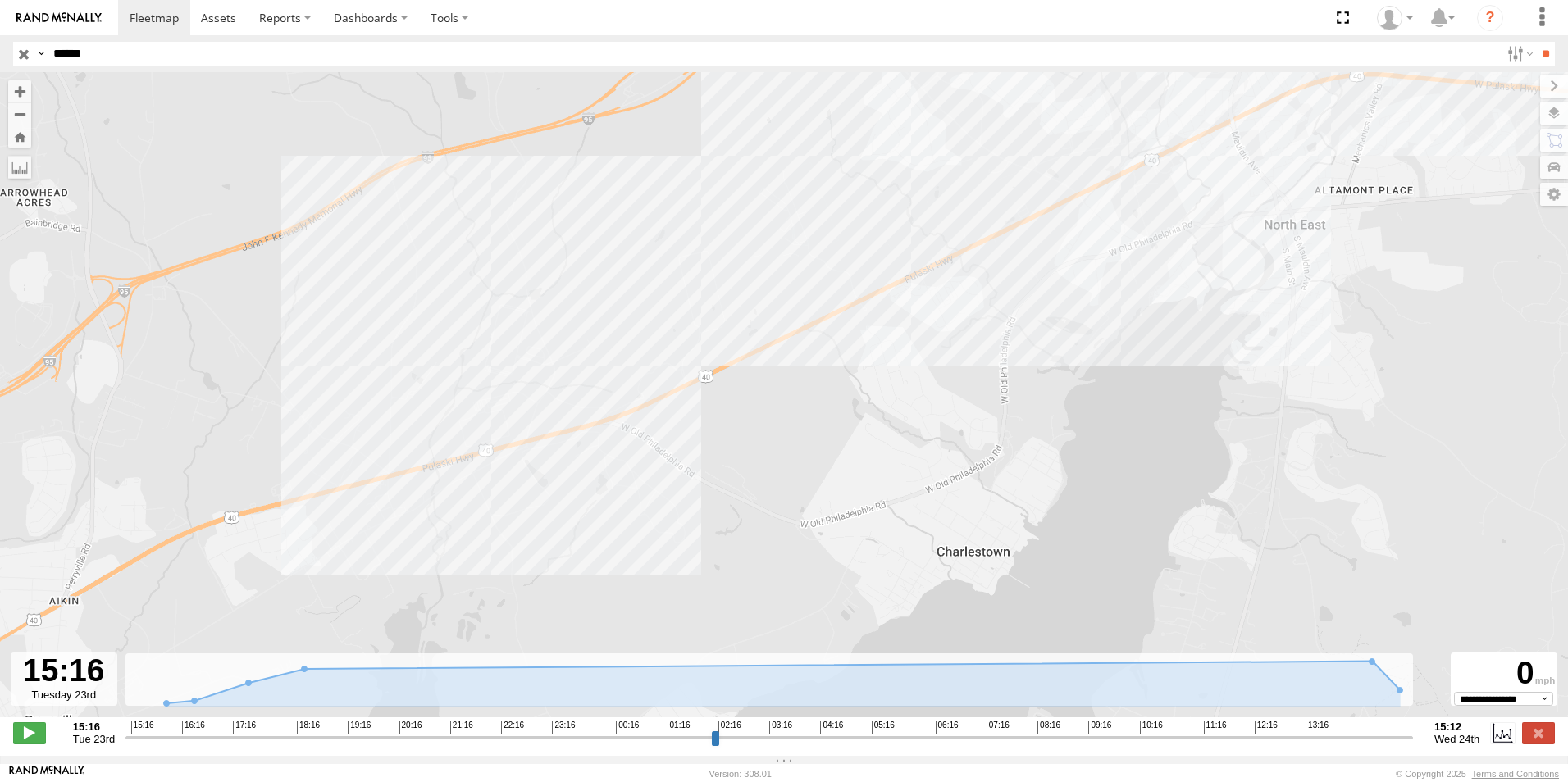
drag, startPoint x: 458, startPoint y: 424, endPoint x: 396, endPoint y: 441, distance: 64.3
click at [396, 441] on div "MEDA-536507-Roll" at bounding box center [784, 403] width 1568 height 663
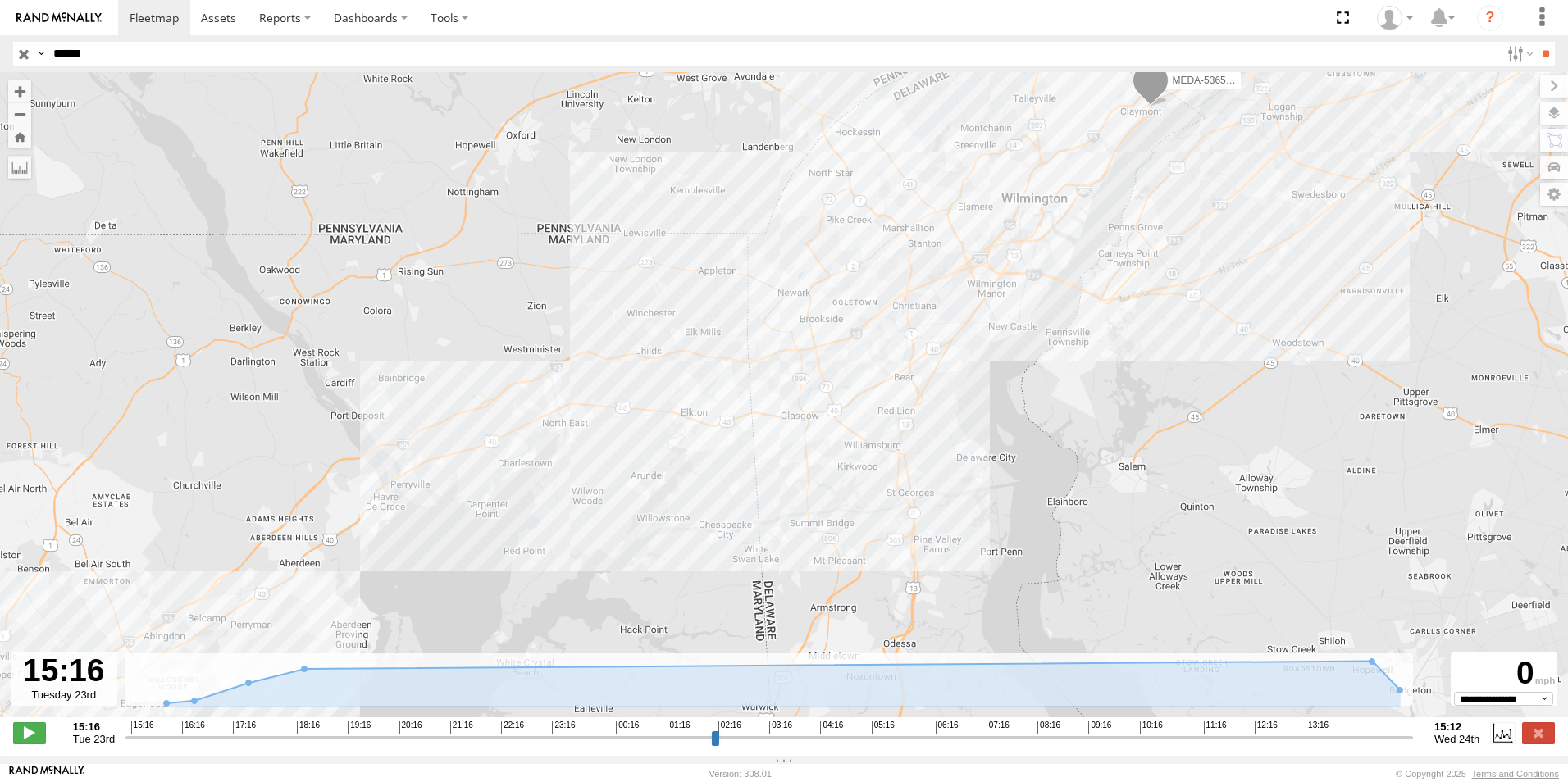
drag, startPoint x: 821, startPoint y: 316, endPoint x: 364, endPoint y: 459, distance: 478.9
click at [364, 459] on div "MEDA-536507-Roll" at bounding box center [784, 403] width 1568 height 663
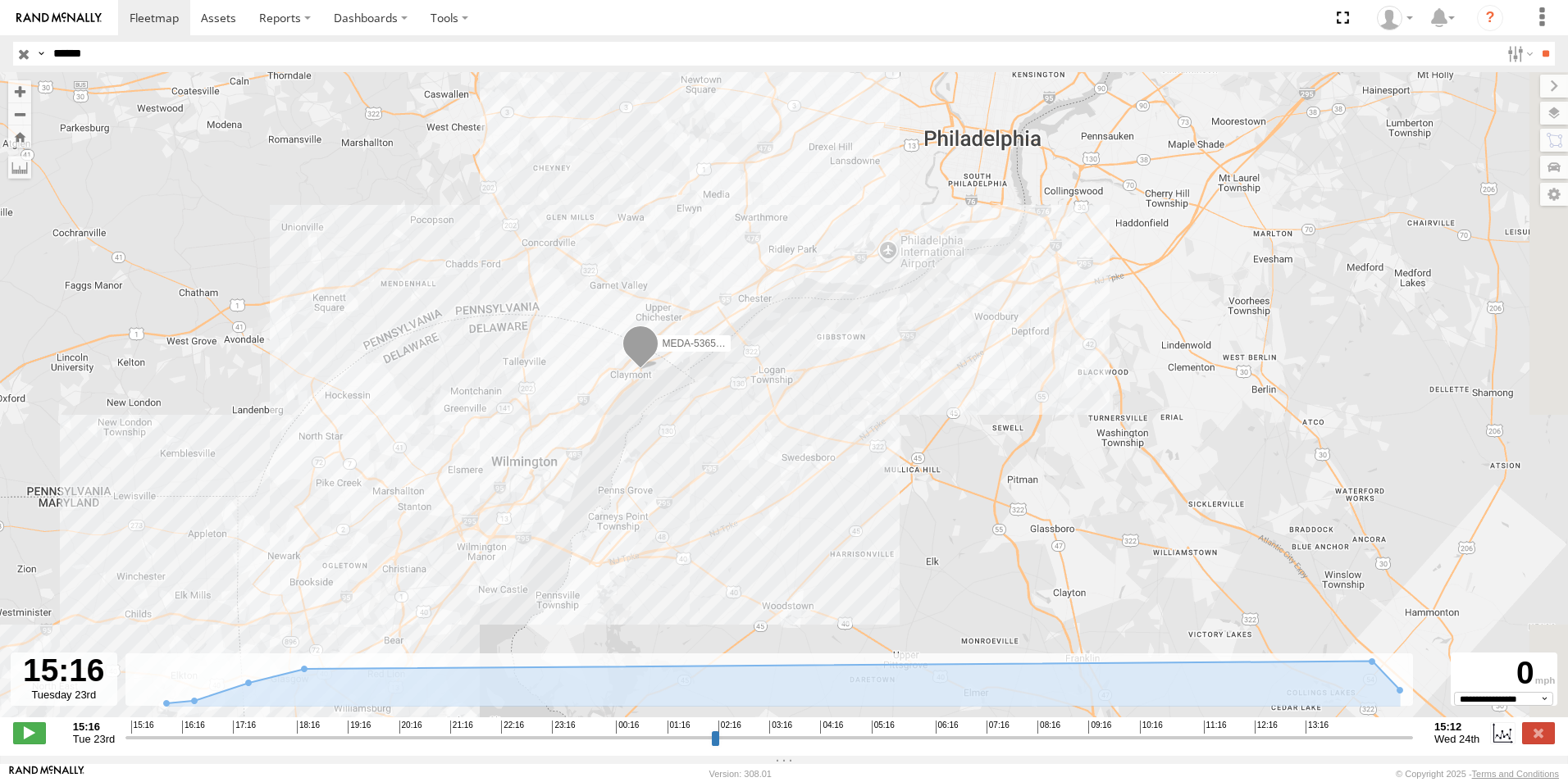
drag, startPoint x: 624, startPoint y: 316, endPoint x: 561, endPoint y: 443, distance: 141.8
click at [561, 443] on div "MEDA-536507-Roll" at bounding box center [784, 403] width 1568 height 663
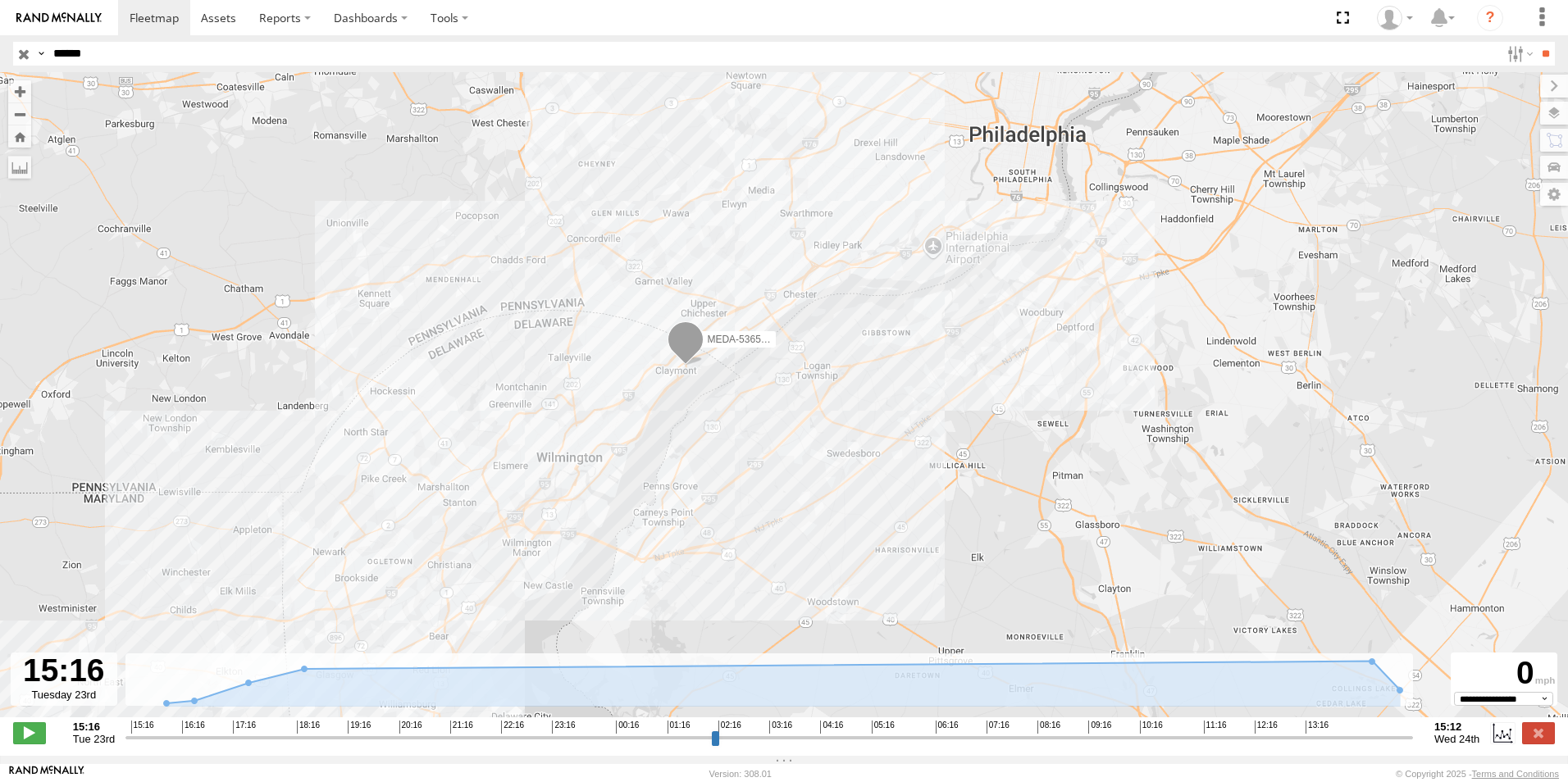
drag, startPoint x: 689, startPoint y: 314, endPoint x: 756, endPoint y: 281, distance: 74.7
click at [754, 286] on div "MEDA-536507-Roll" at bounding box center [784, 403] width 1568 height 663
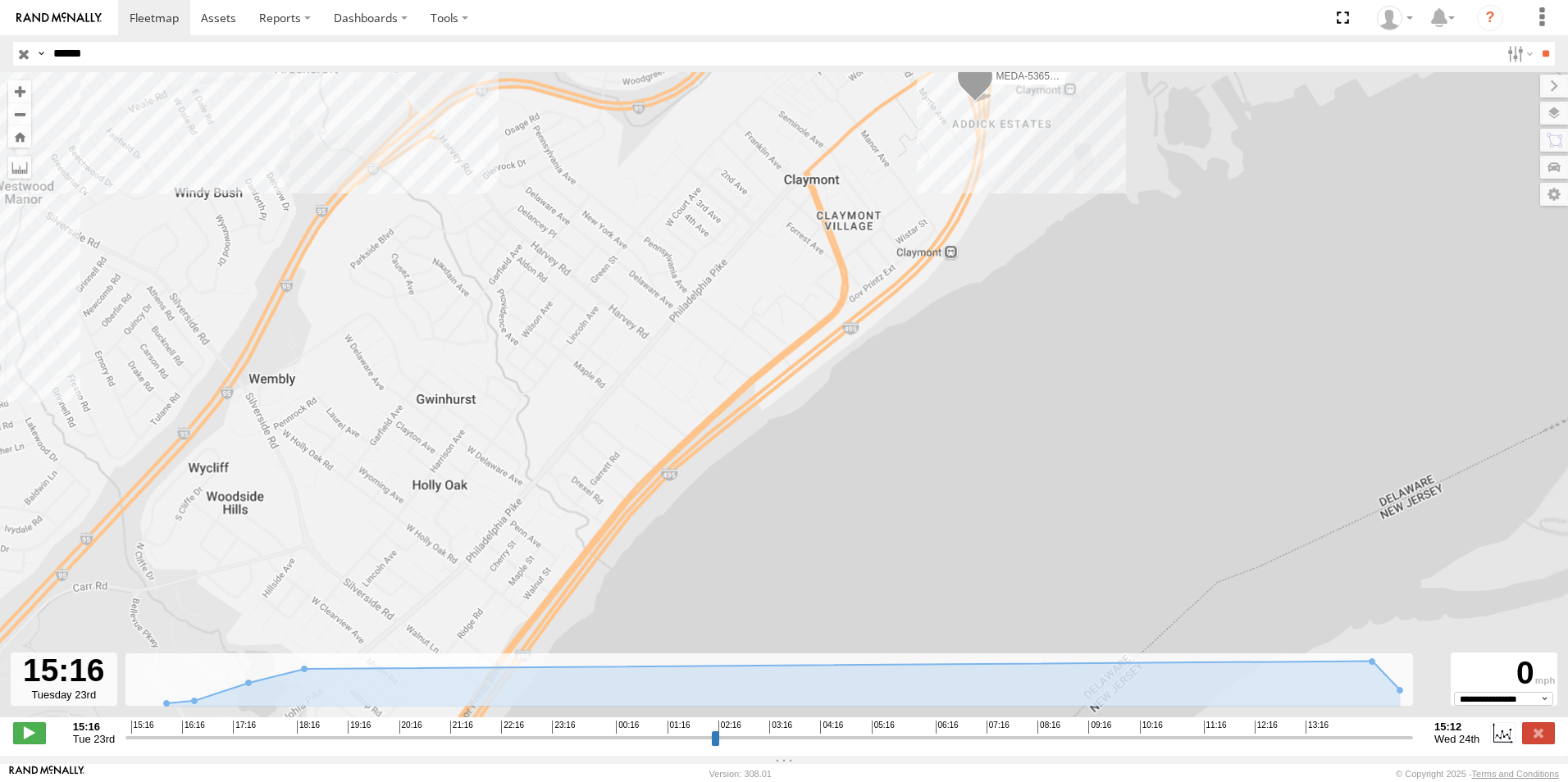
drag, startPoint x: 930, startPoint y: 224, endPoint x: 811, endPoint y: 346, distance: 170.4
click at [814, 350] on div "MEDA-536507-Roll" at bounding box center [784, 403] width 1568 height 663
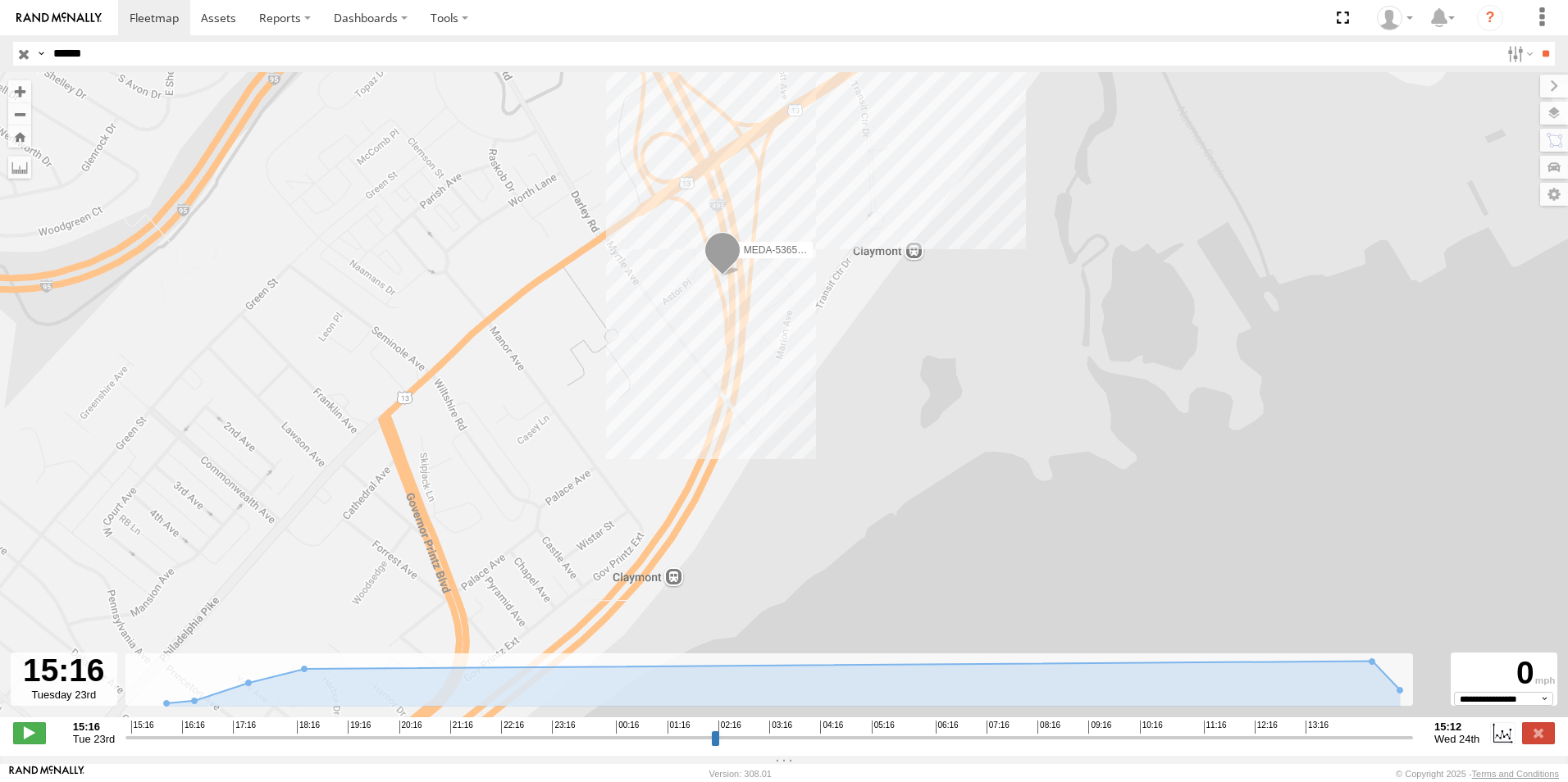
drag, startPoint x: 646, startPoint y: 342, endPoint x: 818, endPoint y: 287, distance: 180.6
click at [818, 287] on div "MEDA-536507-Roll" at bounding box center [784, 403] width 1568 height 663
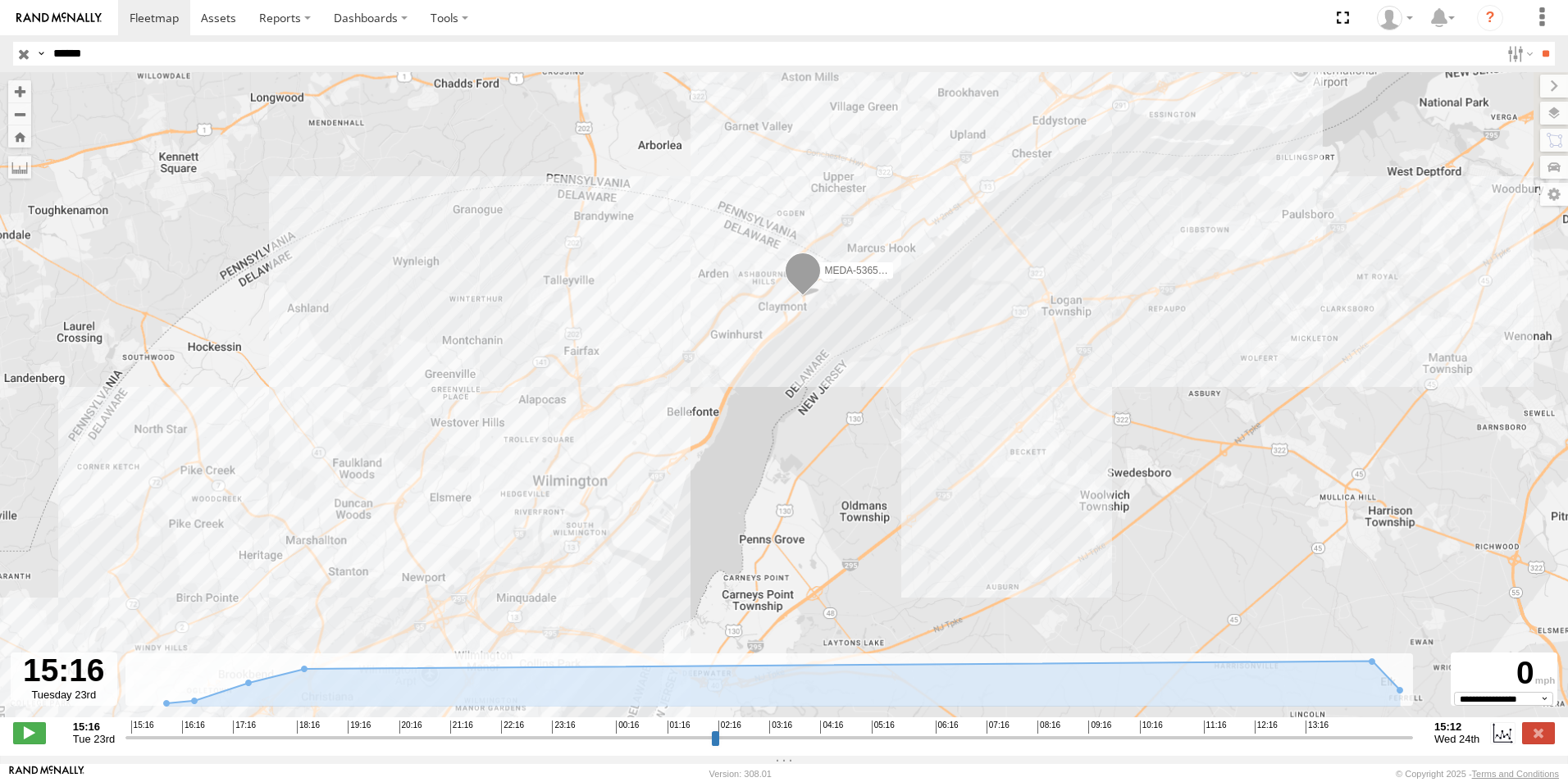
drag, startPoint x: 440, startPoint y: 436, endPoint x: 566, endPoint y: 324, distance: 168.6
click at [536, 334] on div "MEDA-536507-Roll" at bounding box center [784, 403] width 1568 height 663
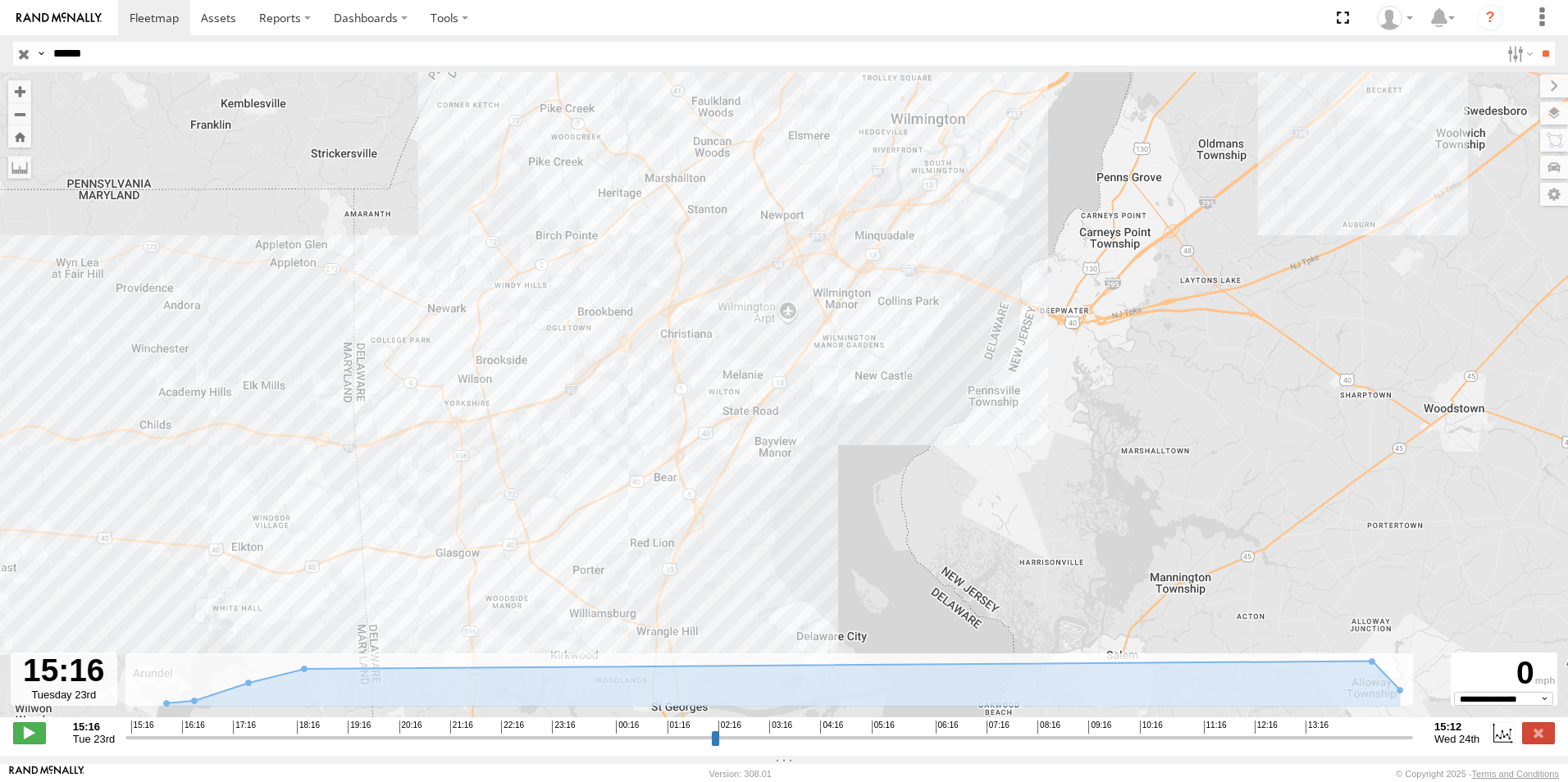
click at [442, 342] on div "MEDA-536507-Roll" at bounding box center [784, 403] width 1568 height 663
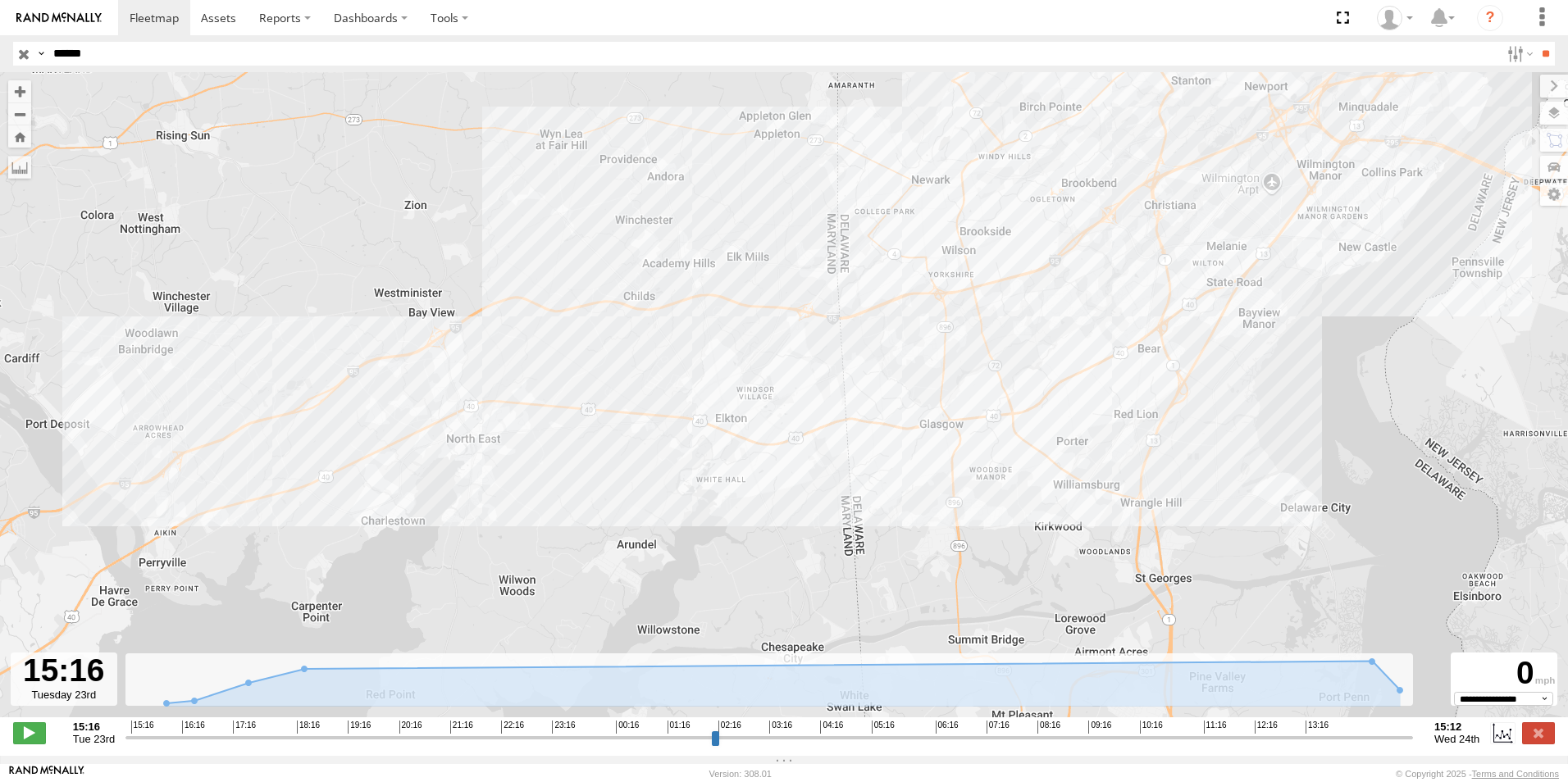
drag, startPoint x: 325, startPoint y: 386, endPoint x: 540, endPoint y: 317, distance: 225.8
click at [521, 325] on div "MEDA-536507-Roll" at bounding box center [784, 403] width 1568 height 663
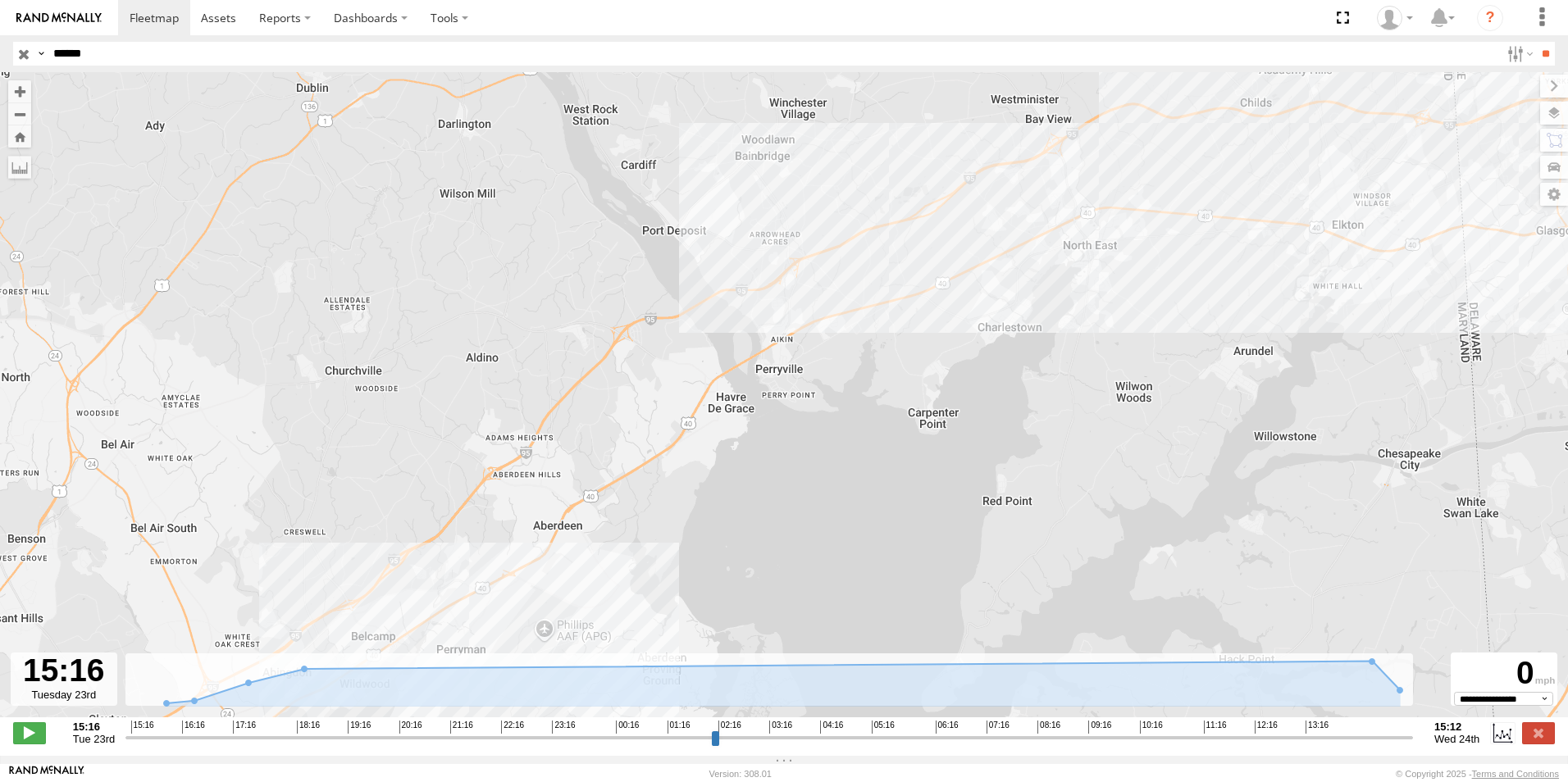
drag, startPoint x: 483, startPoint y: 339, endPoint x: 249, endPoint y: 432, distance: 251.8
click at [249, 432] on div "MEDA-536507-Roll" at bounding box center [784, 403] width 1568 height 663
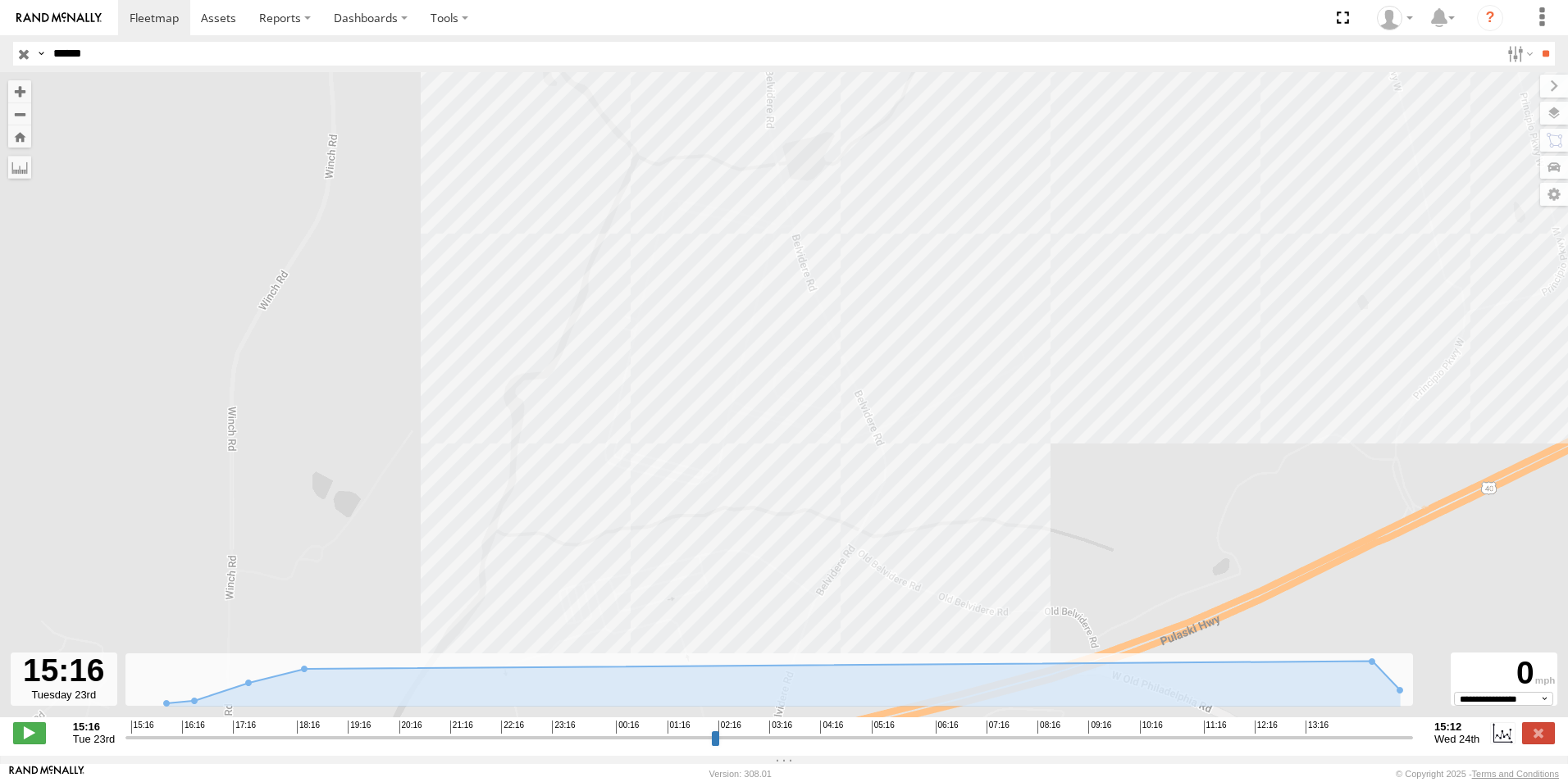
drag, startPoint x: 539, startPoint y: 270, endPoint x: 427, endPoint y: 348, distance: 136.5
click at [427, 348] on div "MEDA-536507-Roll" at bounding box center [784, 403] width 1568 height 663
drag, startPoint x: 227, startPoint y: 59, endPoint x: 48, endPoint y: 88, distance: 181.3
click at [41, 76] on body at bounding box center [784, 391] width 1568 height 782
click at [1536, 41] on input "**" at bounding box center [1546, 53] width 19 height 24
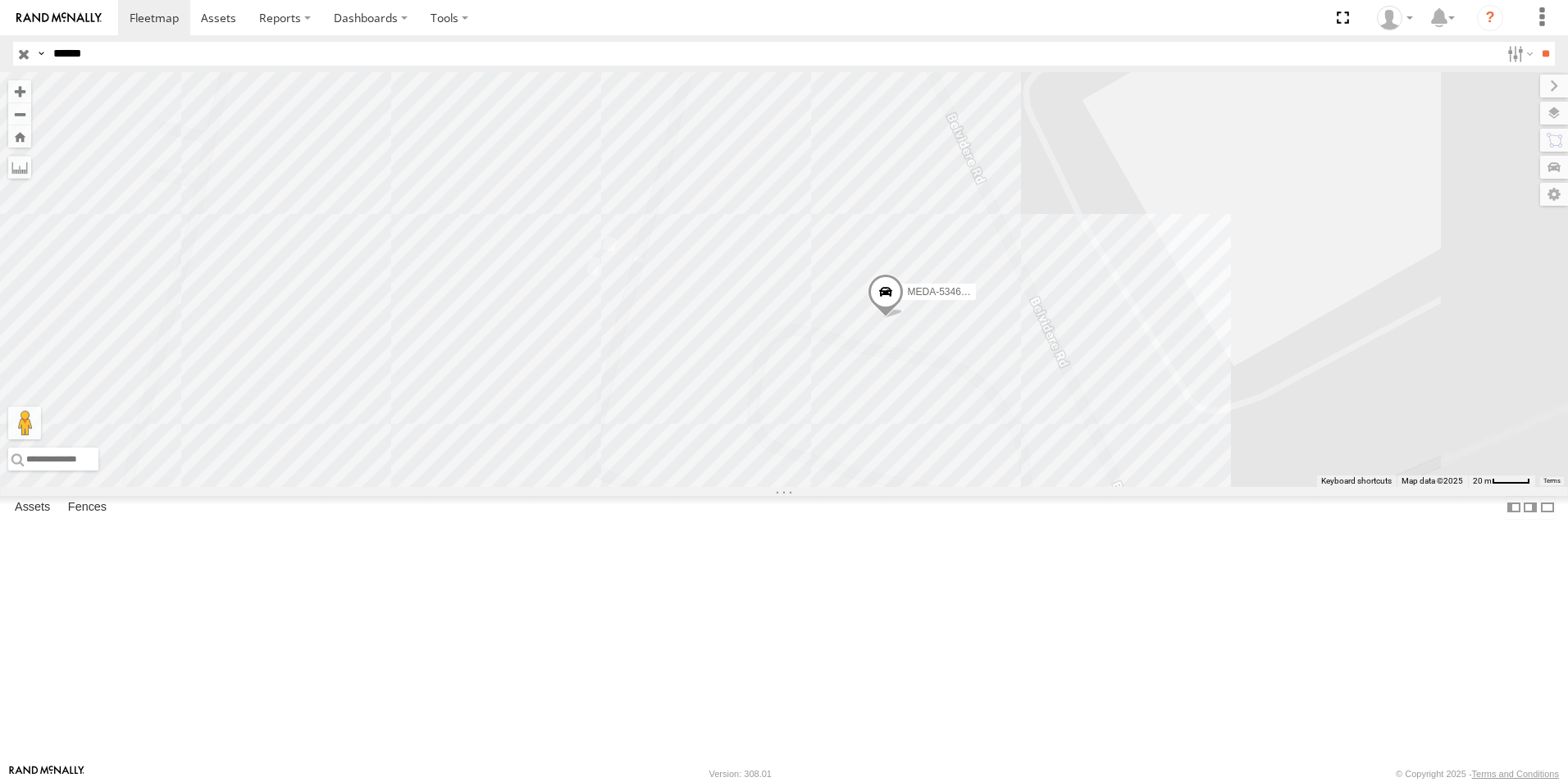
drag, startPoint x: 1049, startPoint y: 490, endPoint x: 901, endPoint y: 353, distance: 201.7
click at [901, 353] on div "MEDA-534664-Swing" at bounding box center [784, 279] width 1568 height 415
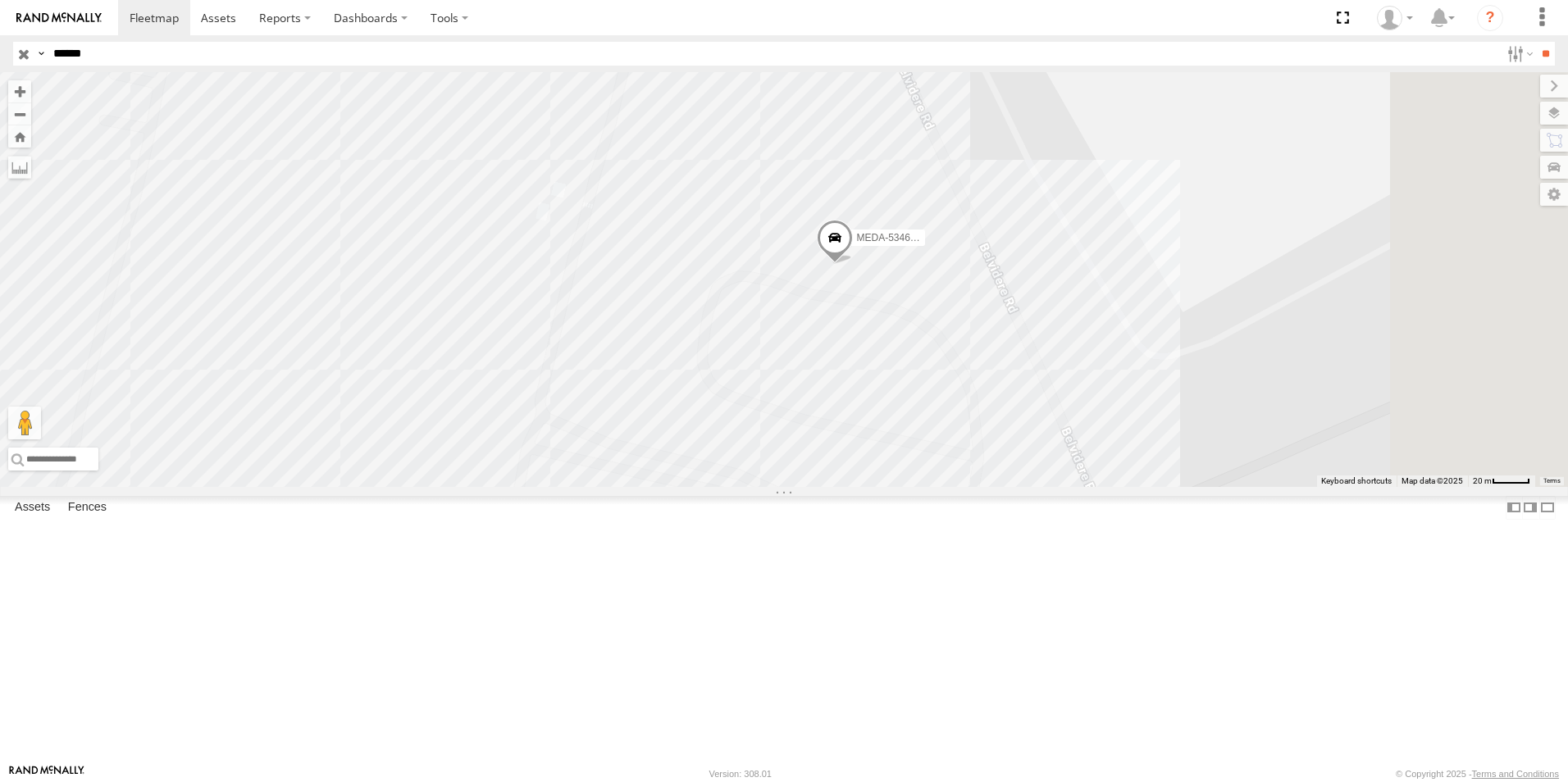
drag, startPoint x: 128, startPoint y: 60, endPoint x: 69, endPoint y: 60, distance: 59.0
click at [69, 60] on input "******" at bounding box center [773, 53] width 1453 height 24
type input "******"
click at [1536, 41] on input "**" at bounding box center [1546, 53] width 19 height 24
